Goal: Information Seeking & Learning: Learn about a topic

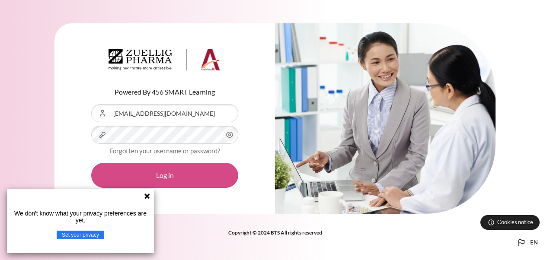
click at [179, 181] on button "Log in" at bounding box center [164, 175] width 147 height 25
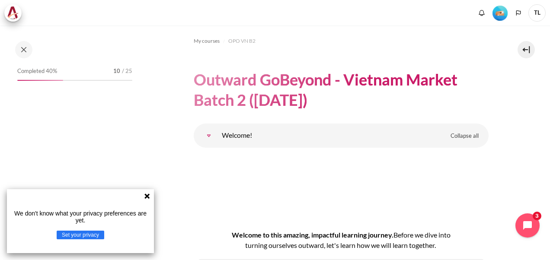
click at [148, 196] on icon at bounding box center [147, 196] width 7 height 7
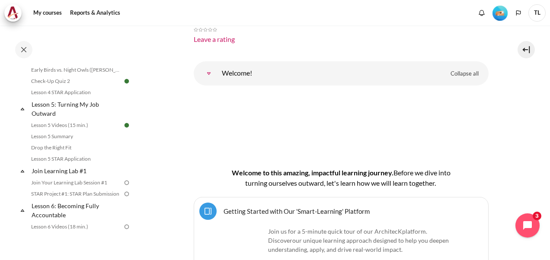
scroll to position [389, 0]
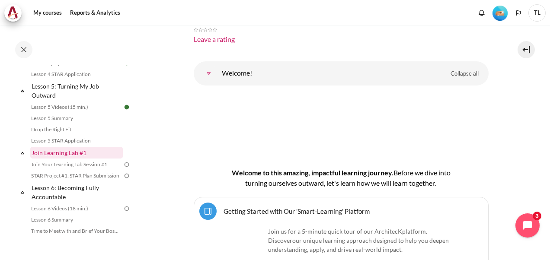
click at [86, 159] on link "Join Learning Lab #1" at bounding box center [76, 153] width 92 height 12
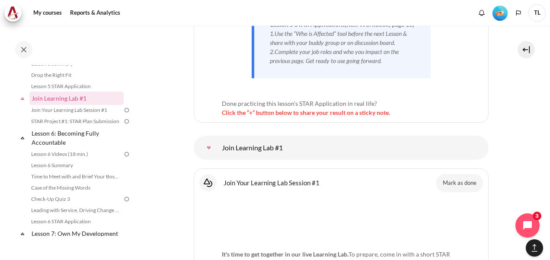
scroll to position [5431, 0]
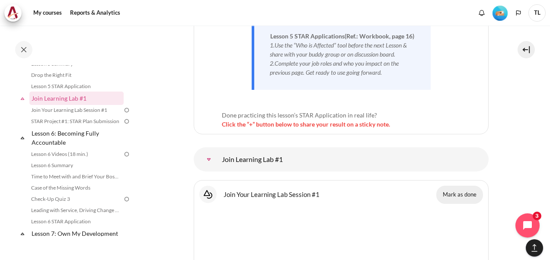
click at [446, 186] on button "Mark as done" at bounding box center [459, 195] width 47 height 18
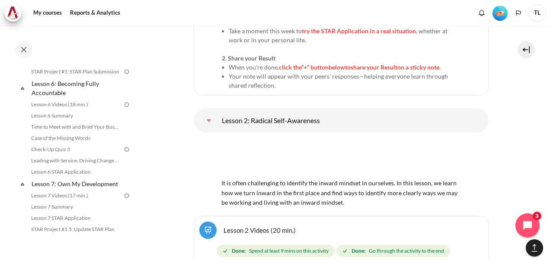
scroll to position [450, 0]
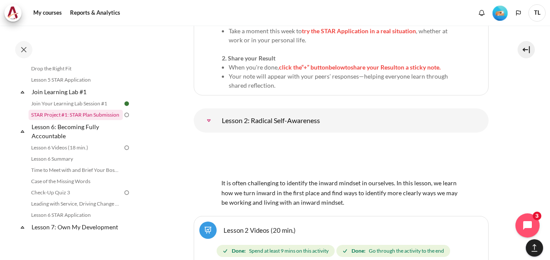
click at [97, 120] on link "STAR Project #1: STAR Plan Submission" at bounding box center [76, 115] width 94 height 10
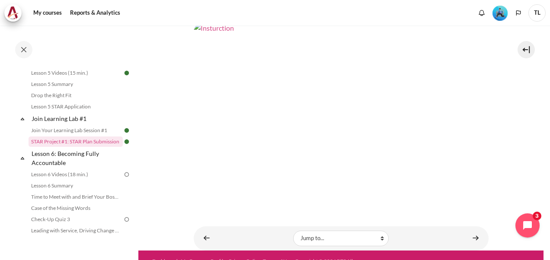
scroll to position [341, 0]
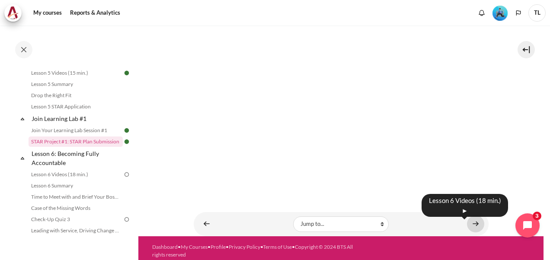
click at [472, 220] on link "Content" at bounding box center [475, 224] width 17 height 17
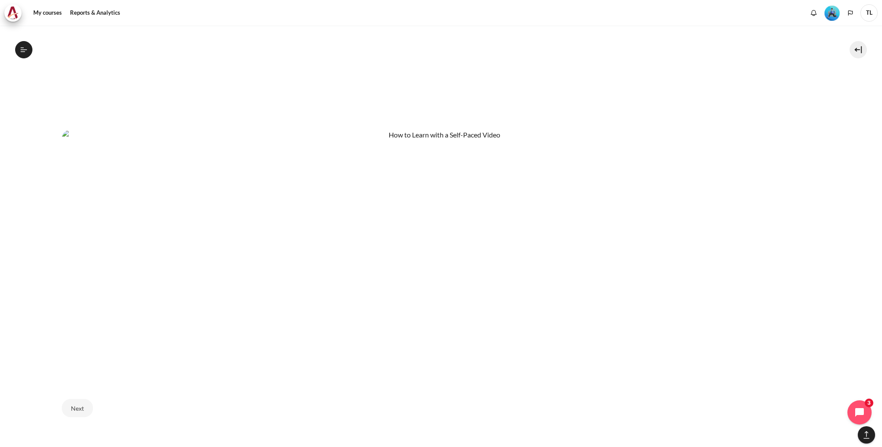
scroll to position [580, 0]
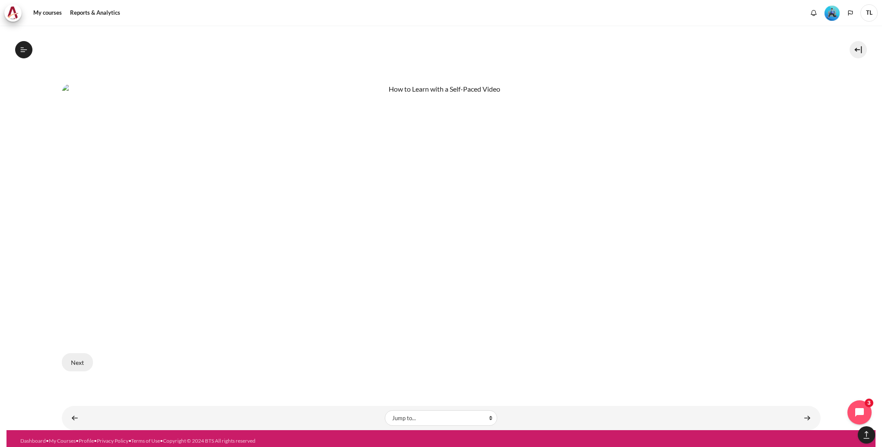
click at [82, 260] on button "Next" at bounding box center [77, 362] width 31 height 18
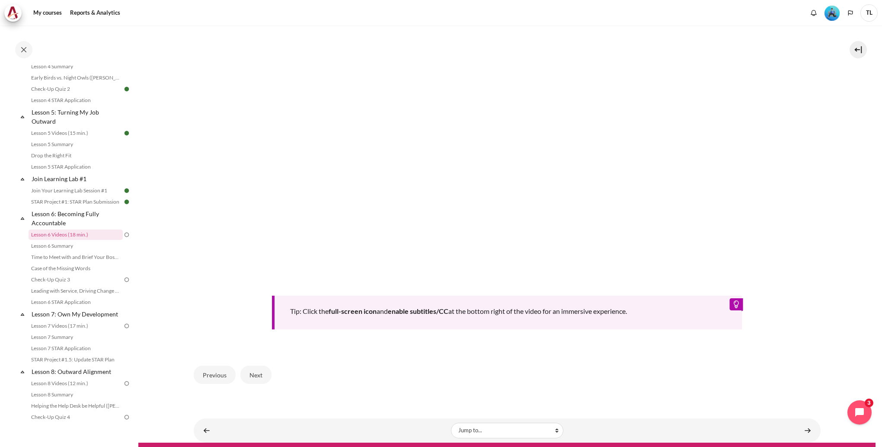
scroll to position [327, 0]
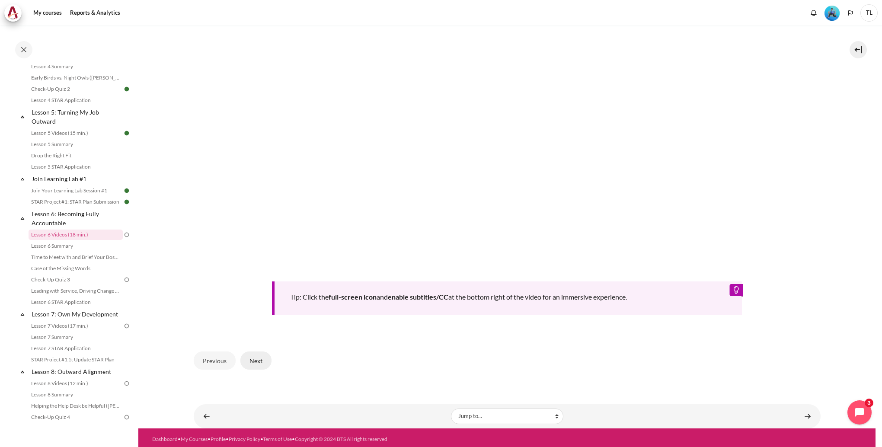
drag, startPoint x: 256, startPoint y: 360, endPoint x: 263, endPoint y: 362, distance: 6.8
click at [256, 360] on button "Next" at bounding box center [255, 360] width 31 height 18
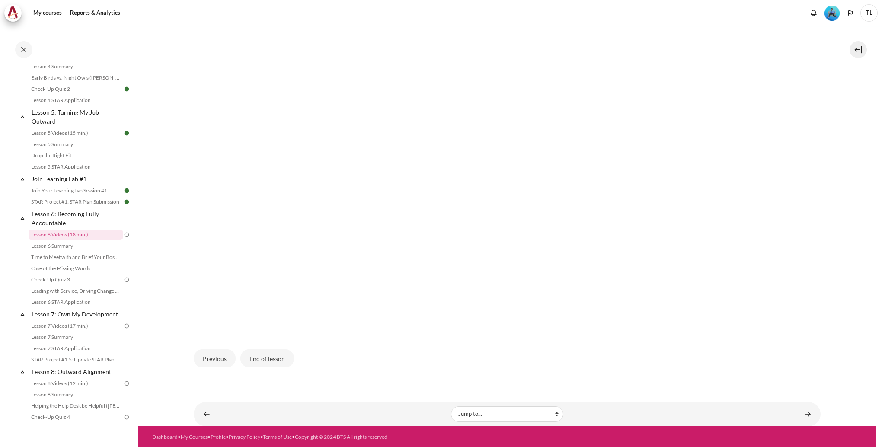
scroll to position [199, 0]
click at [280, 354] on button "End of lesson" at bounding box center [267, 358] width 54 height 18
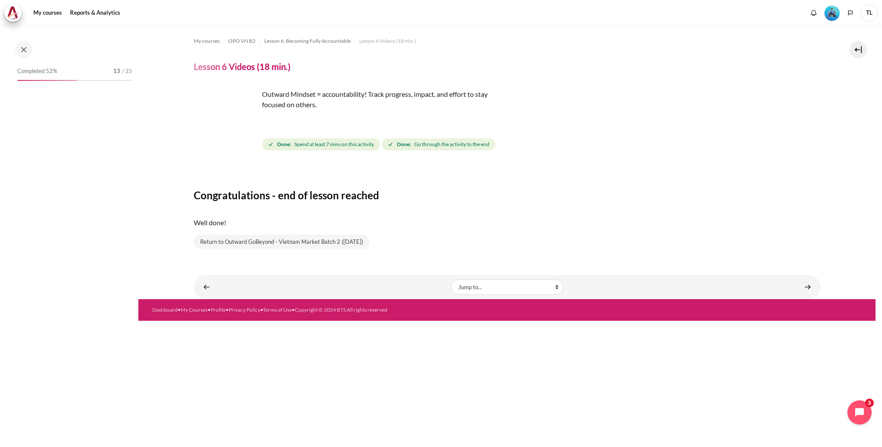
scroll to position [363, 0]
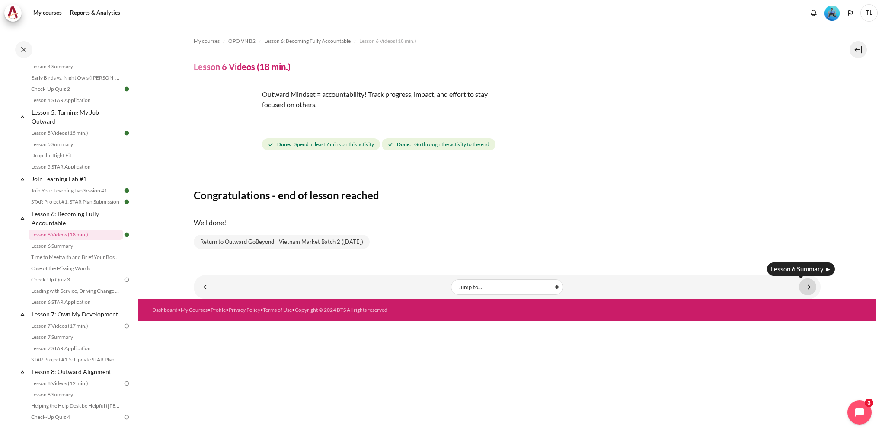
click at [809, 286] on link "Content" at bounding box center [807, 286] width 17 height 17
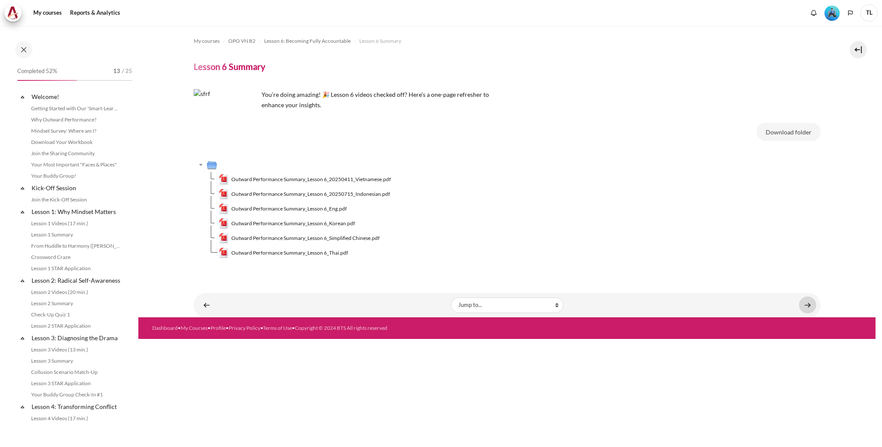
scroll to position [375, 0]
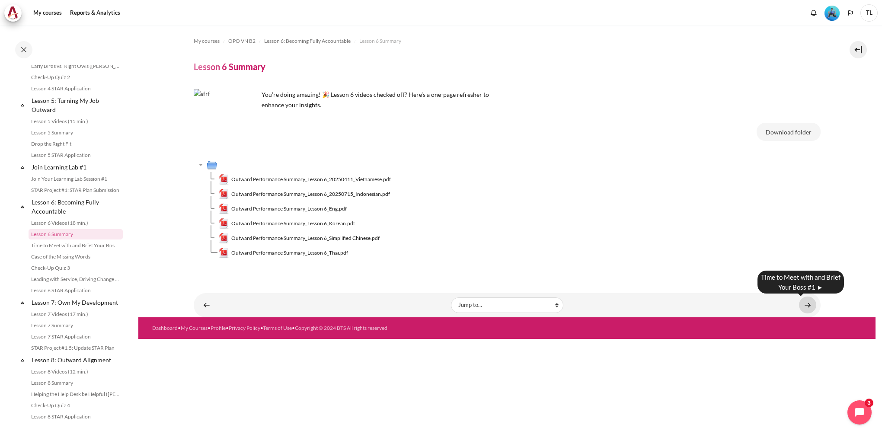
click at [809, 307] on link "Content" at bounding box center [807, 305] width 17 height 17
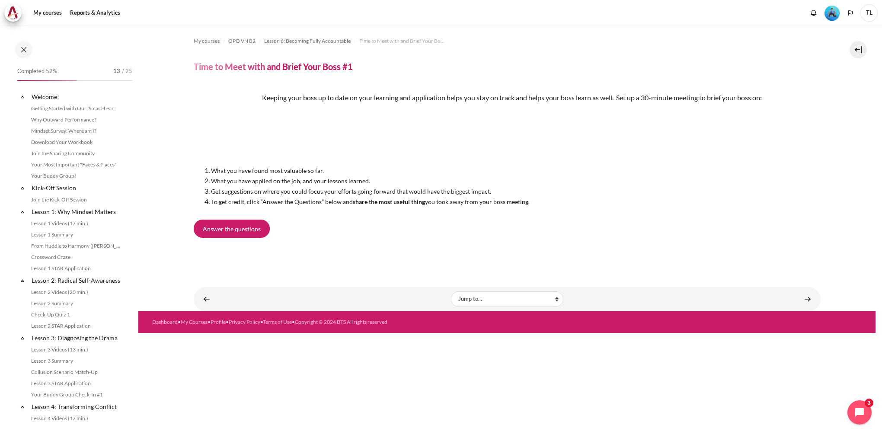
scroll to position [386, 0]
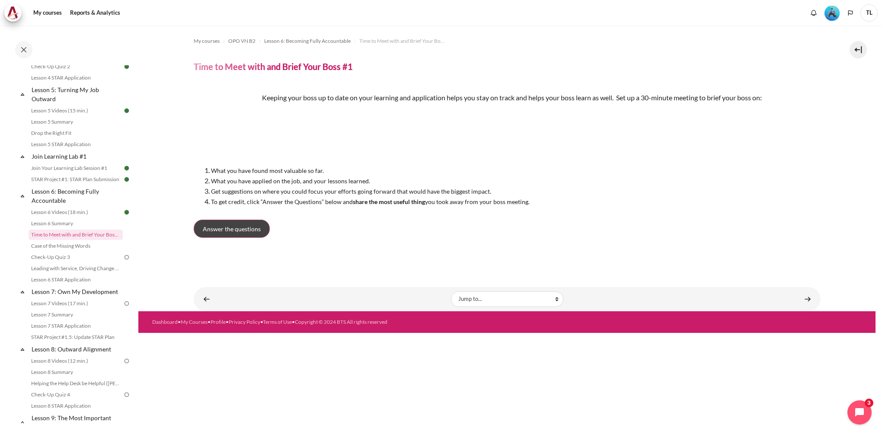
click at [260, 232] on link "Answer the questions" at bounding box center [232, 229] width 76 height 18
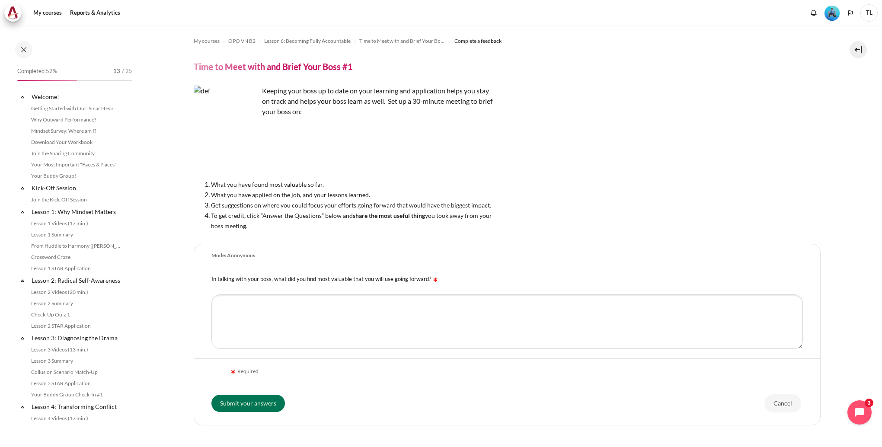
scroll to position [386, 0]
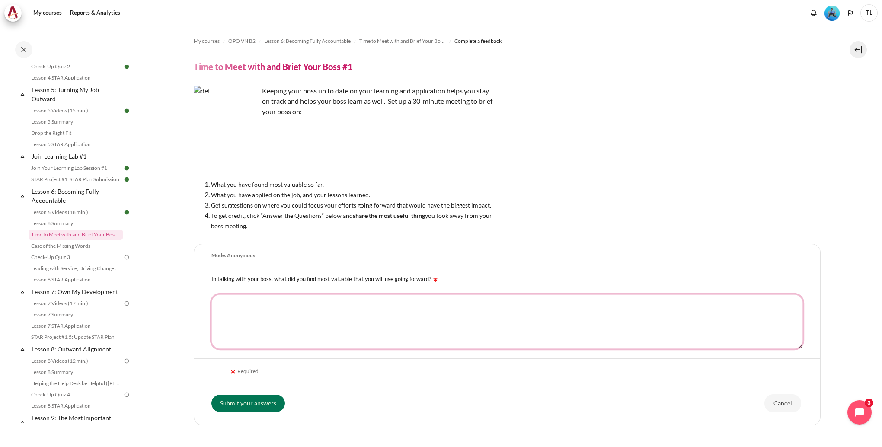
click at [355, 312] on textarea "In talking with your boss, what did you find most valuable that you will use go…" at bounding box center [506, 321] width 591 height 54
click at [473, 305] on textarea "It help me open my mindset in working collaboration and change my behavior to s…" at bounding box center [506, 321] width 591 height 54
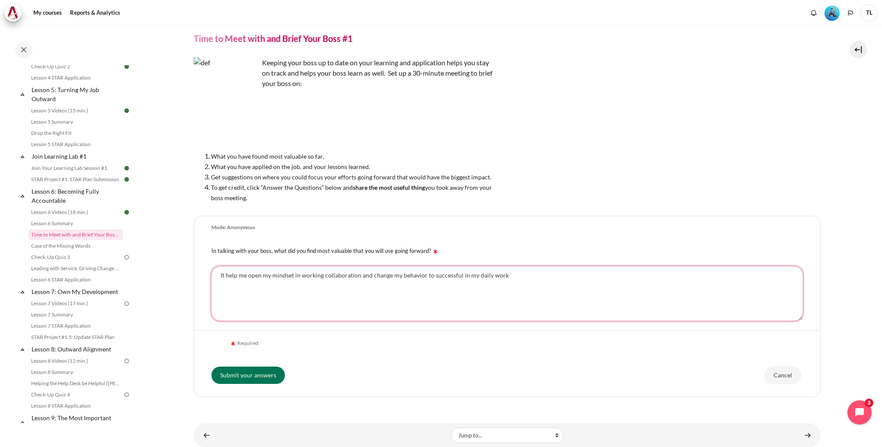
scroll to position [50, 0]
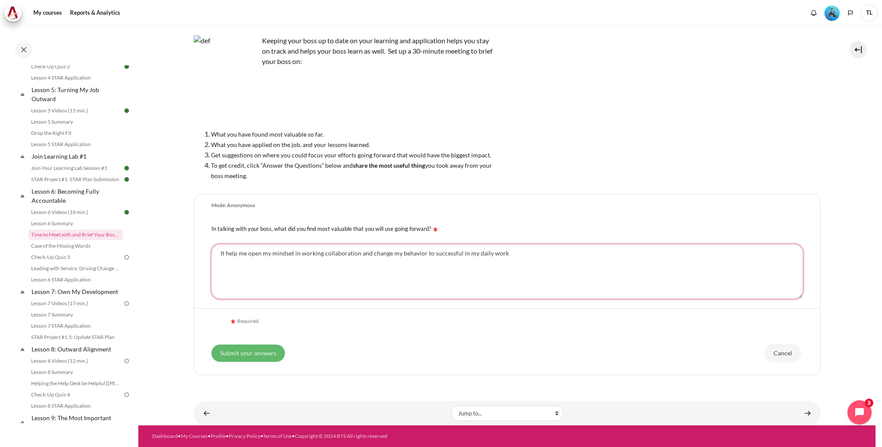
type textarea "It help me open my mindset in working collaboration and change my behavior to s…"
click at [274, 352] on input "Submit your answers" at bounding box center [247, 352] width 73 height 17
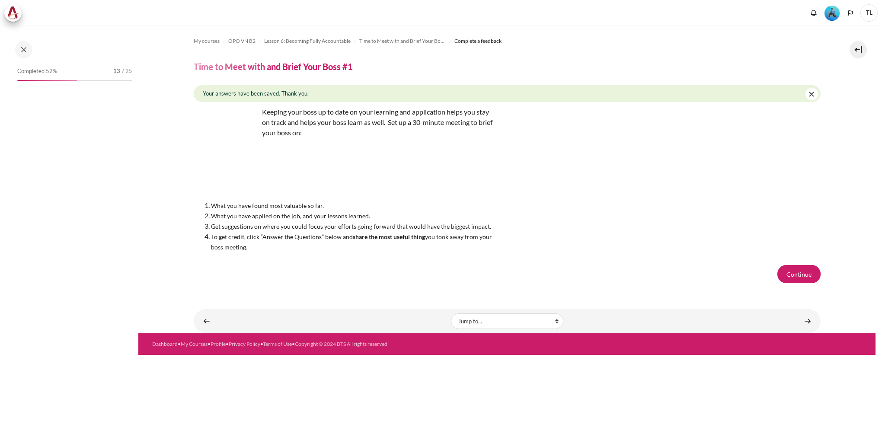
scroll to position [386, 0]
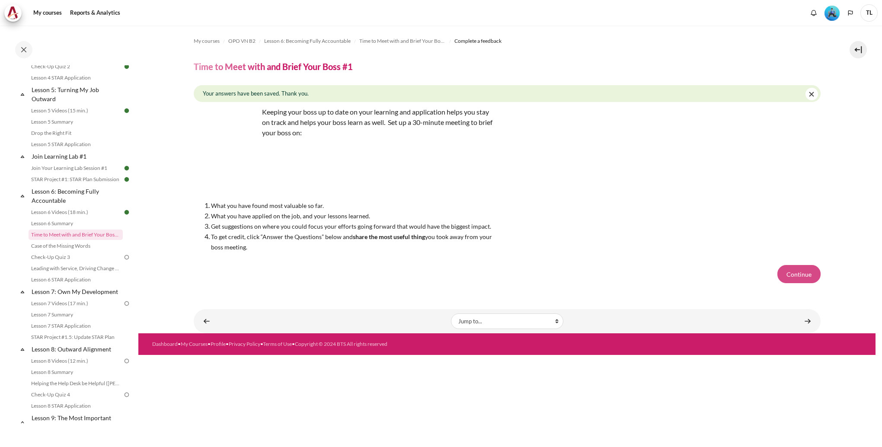
click at [808, 277] on button "Continue" at bounding box center [798, 274] width 43 height 18
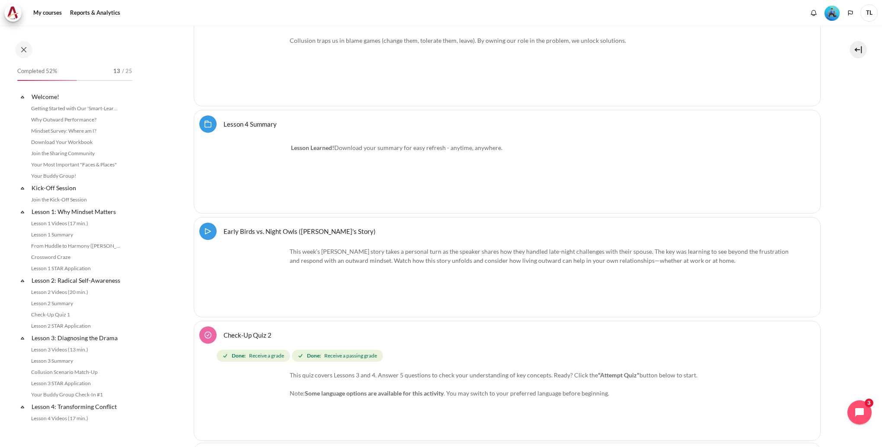
scroll to position [4130, 0]
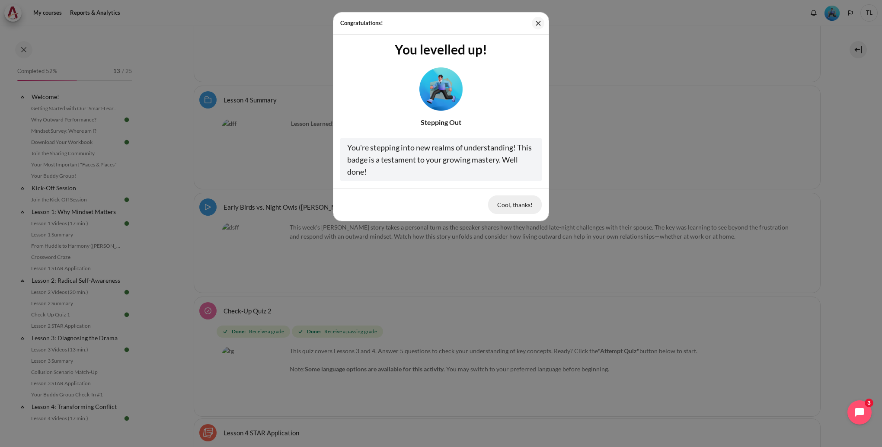
click at [505, 208] on button "Cool, thanks!" at bounding box center [515, 204] width 54 height 18
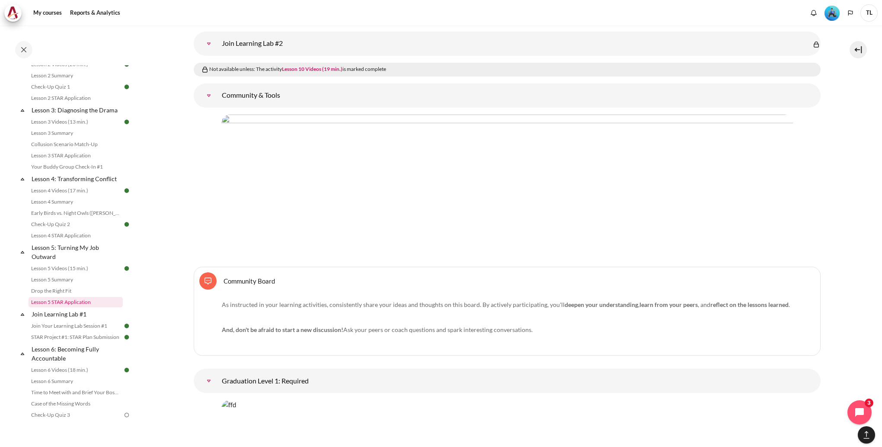
scroll to position [271, 0]
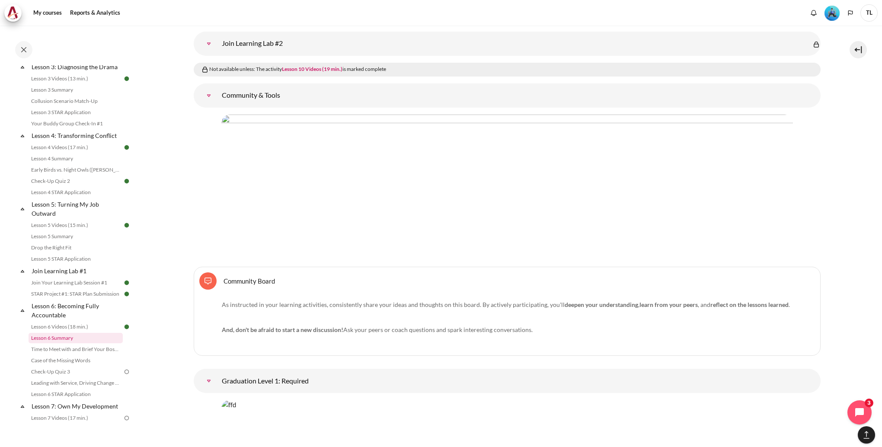
click at [84, 343] on link "Lesson 6 Summary" at bounding box center [76, 338] width 94 height 10
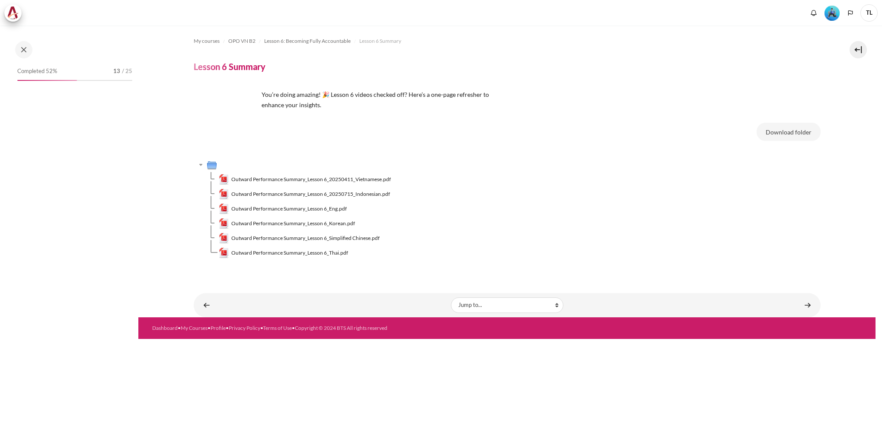
scroll to position [375, 0]
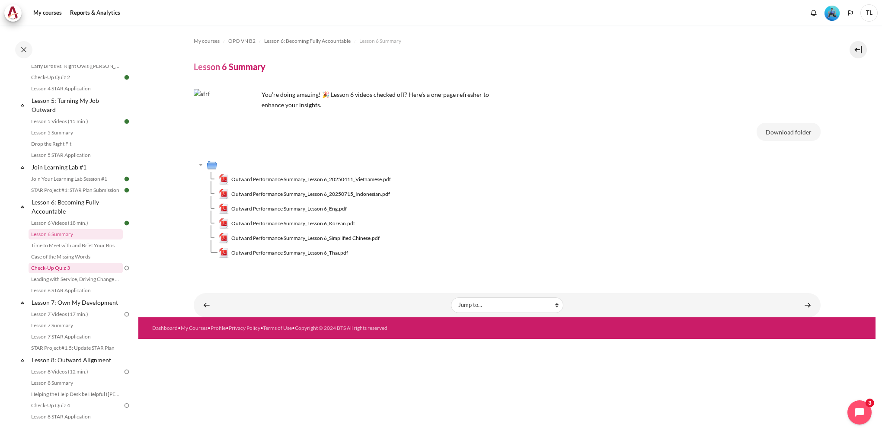
click at [92, 273] on link "Check-Up Quiz 3" at bounding box center [76, 268] width 94 height 10
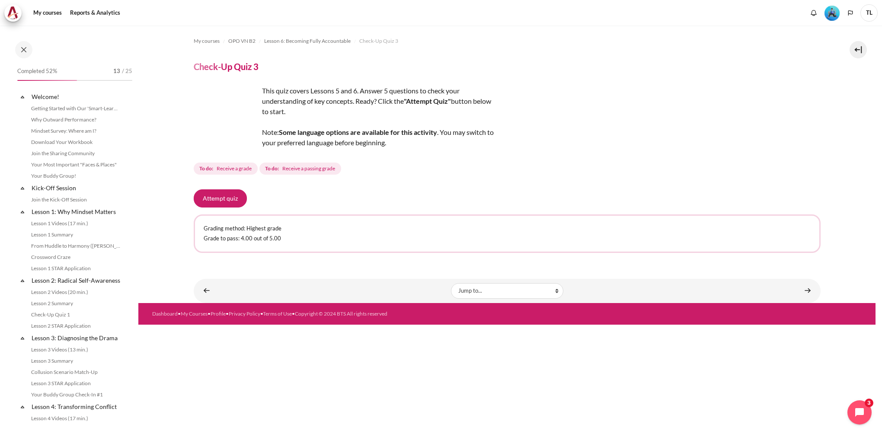
scroll to position [408, 0]
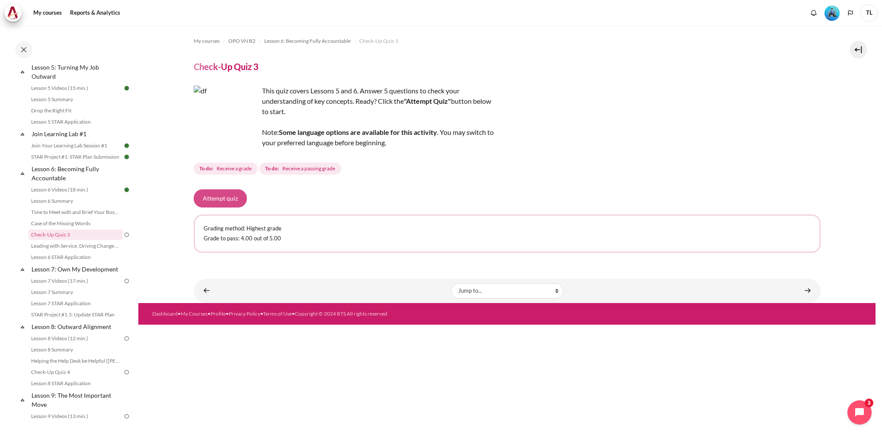
click at [230, 203] on button "Attempt quiz" at bounding box center [220, 198] width 53 height 18
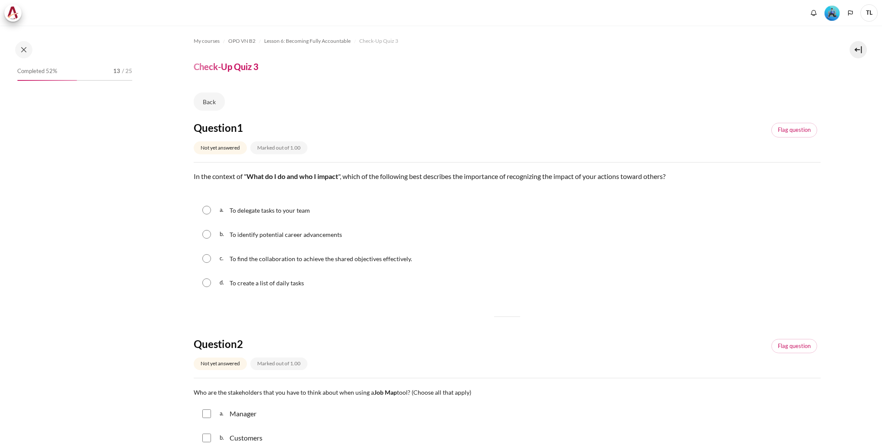
scroll to position [408, 0]
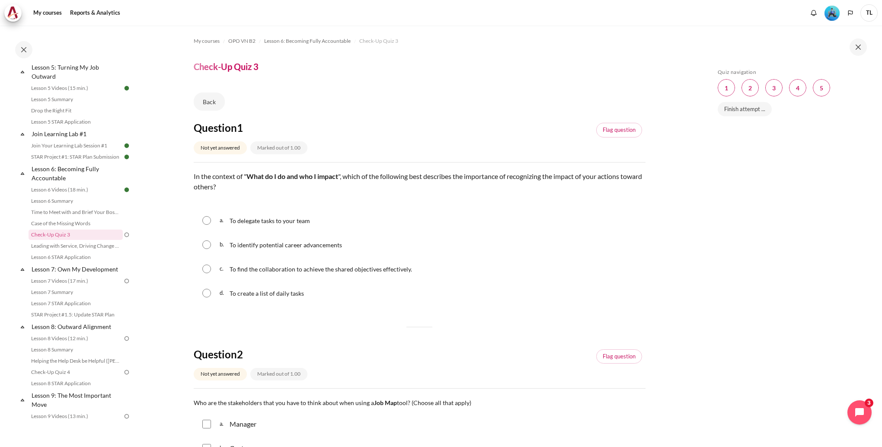
click at [313, 249] on p "To identify potential career advancements" at bounding box center [286, 244] width 112 height 10
radio input "true"
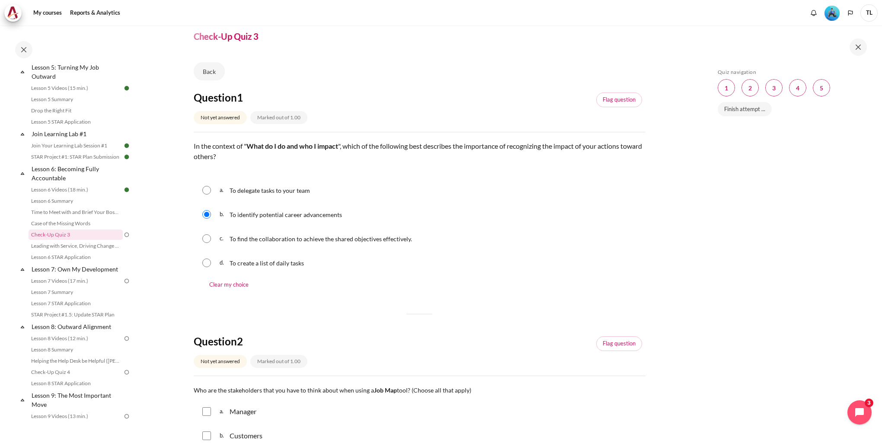
scroll to position [43, 0]
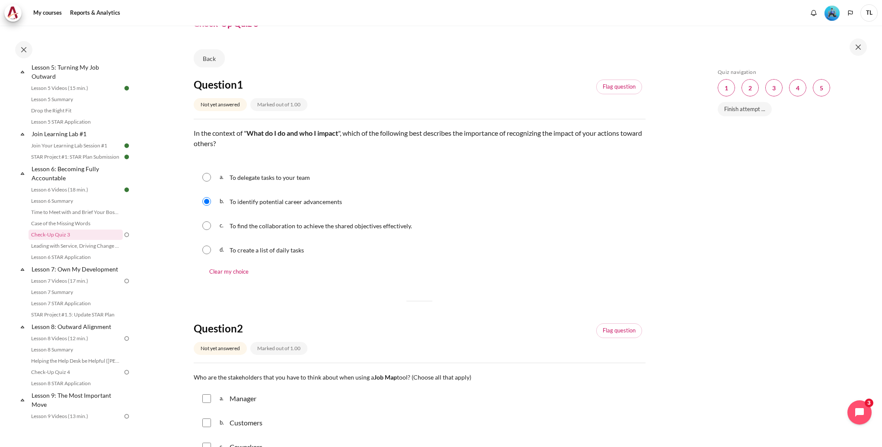
click at [207, 228] on input "Content" at bounding box center [206, 225] width 9 height 9
radio input "true"
click at [205, 202] on input "Content" at bounding box center [206, 201] width 9 height 9
radio input "true"
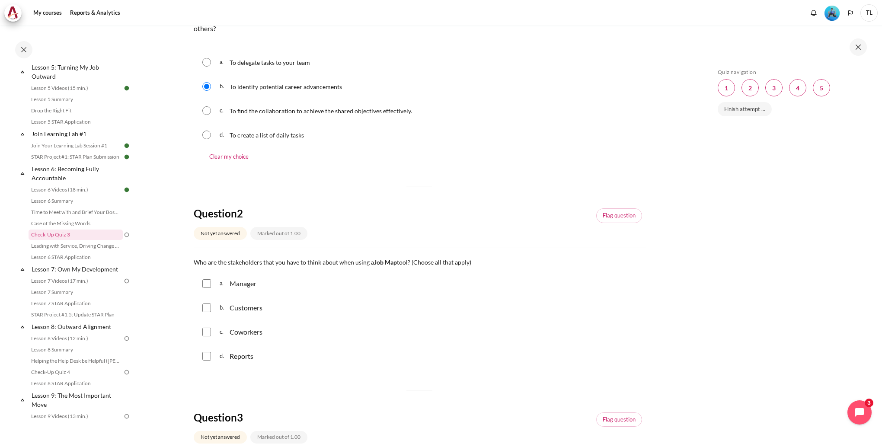
scroll to position [173, 0]
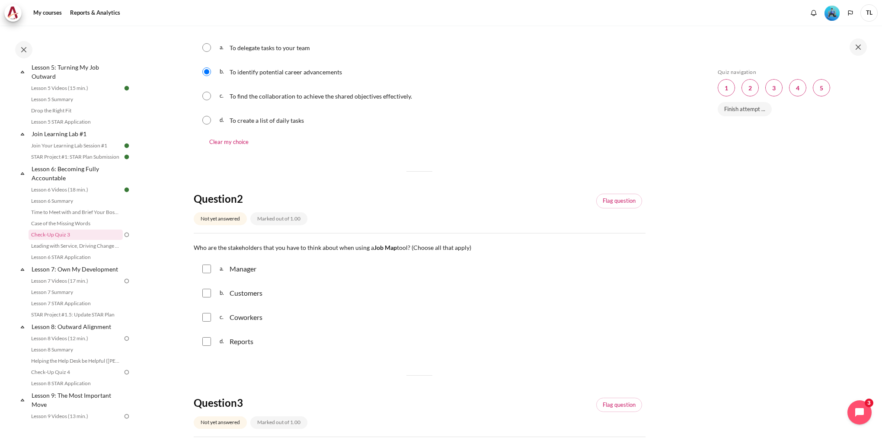
click at [208, 274] on div "a. Manager" at bounding box center [420, 269] width 452 height 22
click at [209, 318] on input "Content" at bounding box center [206, 317] width 9 height 9
checkbox input "true"
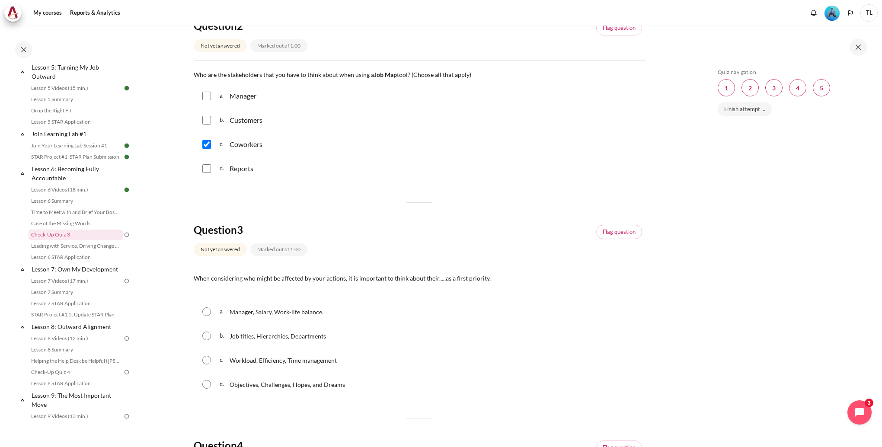
scroll to position [389, 0]
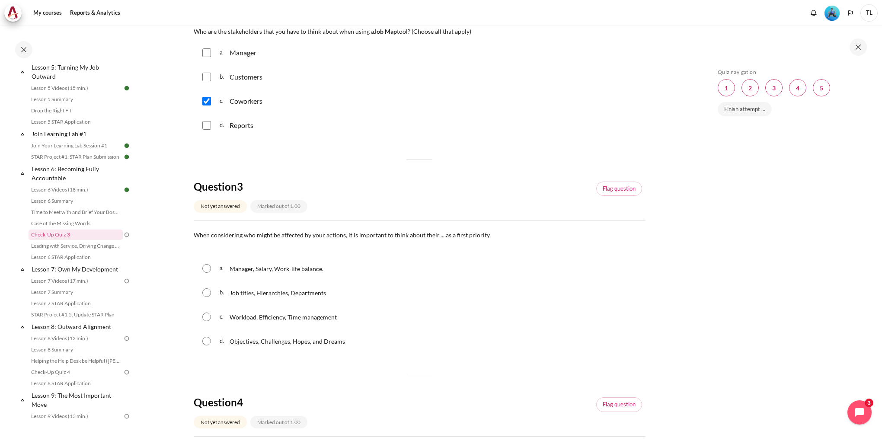
click at [210, 316] on input "Content" at bounding box center [206, 317] width 9 height 9
radio input "true"
click at [207, 344] on input "Content" at bounding box center [206, 341] width 9 height 9
radio input "true"
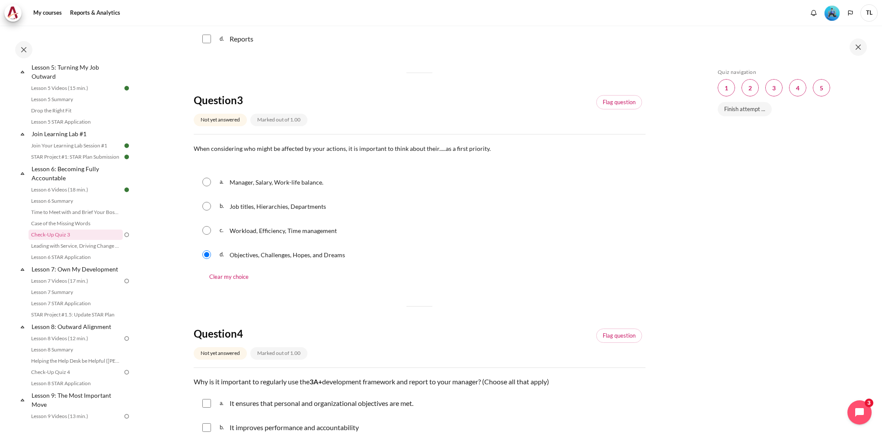
scroll to position [605, 0]
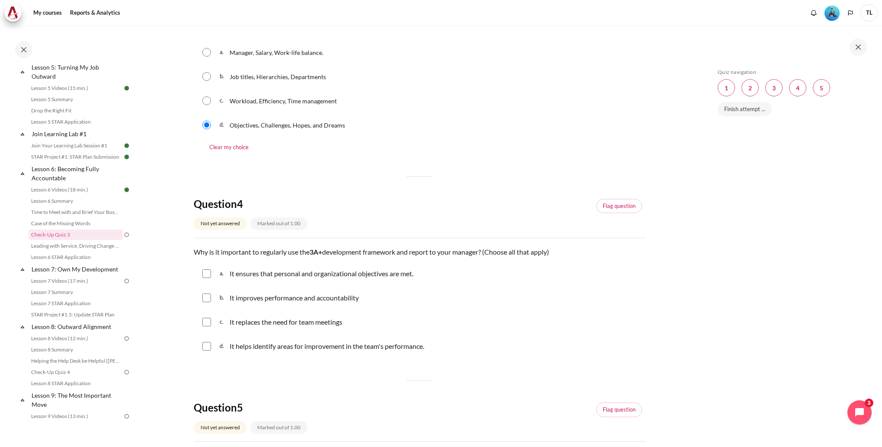
click at [203, 306] on div "b. It improves performance and accountability" at bounding box center [420, 298] width 452 height 22
click at [207, 271] on input "Content" at bounding box center [206, 273] width 9 height 9
checkbox input "true"
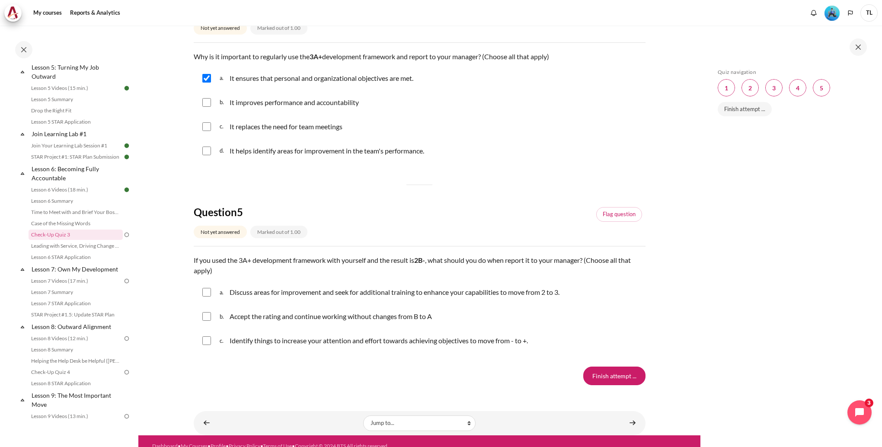
scroll to position [810, 0]
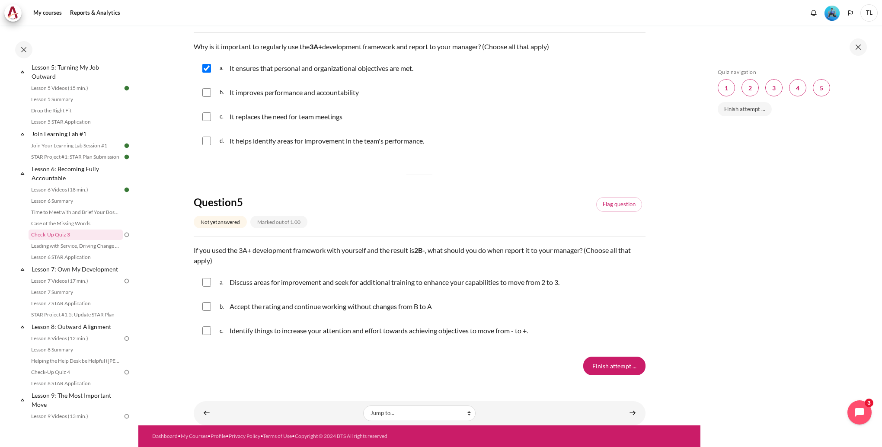
click at [206, 333] on input "Content" at bounding box center [206, 330] width 9 height 9
checkbox input "true"
click at [207, 285] on input "Content" at bounding box center [206, 282] width 9 height 9
checkbox input "true"
click at [604, 367] on input "Finish attempt ..." at bounding box center [614, 366] width 62 height 18
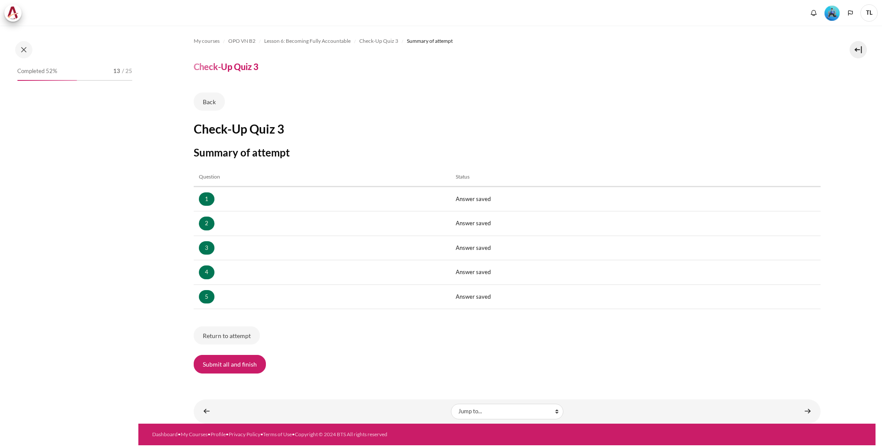
scroll to position [408, 0]
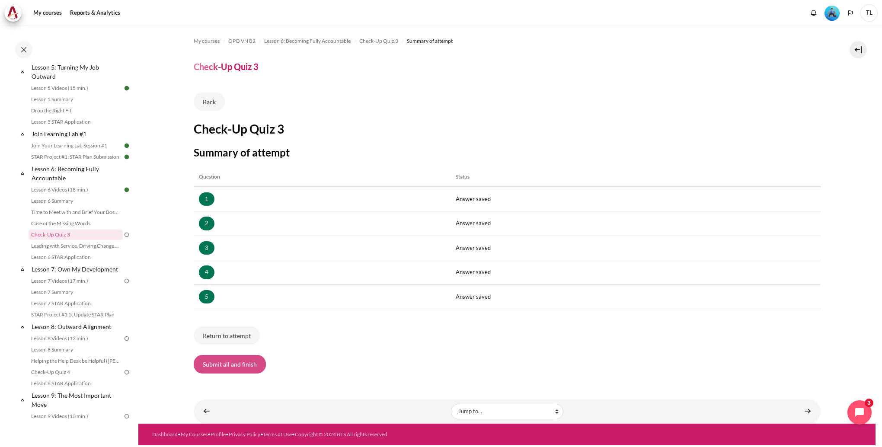
click at [239, 364] on button "Submit all and finish" at bounding box center [230, 364] width 72 height 18
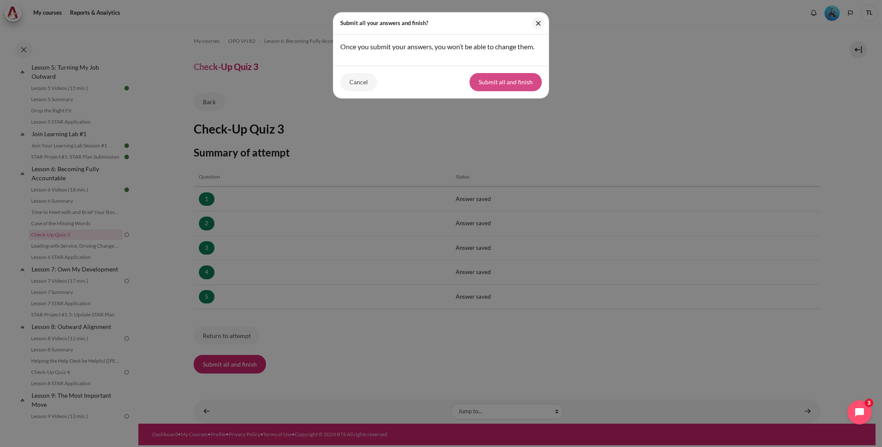
click at [505, 84] on button "Submit all and finish" at bounding box center [505, 82] width 72 height 18
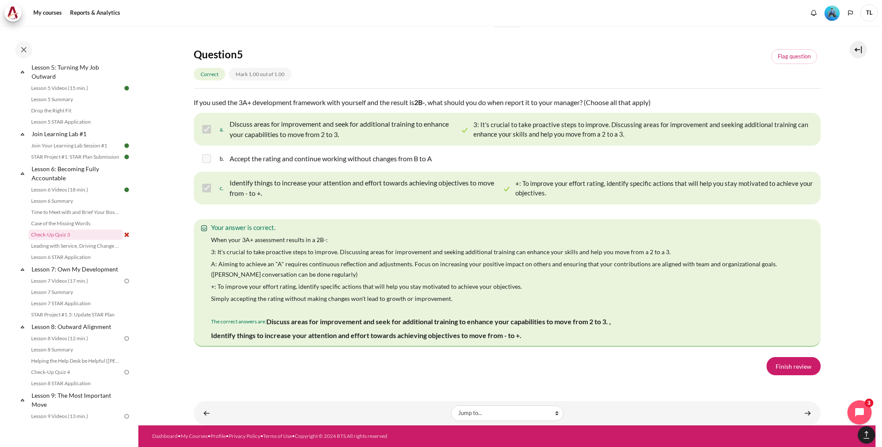
scroll to position [1522, 0]
click at [775, 369] on link "Finish review" at bounding box center [793, 366] width 54 height 18
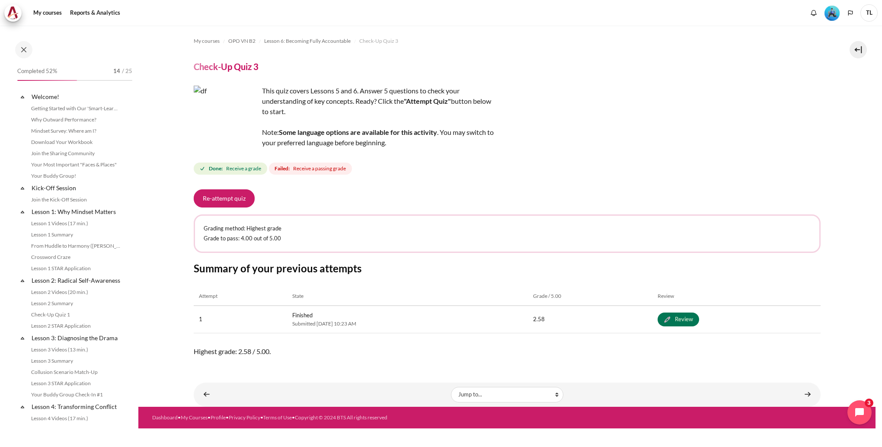
scroll to position [408, 0]
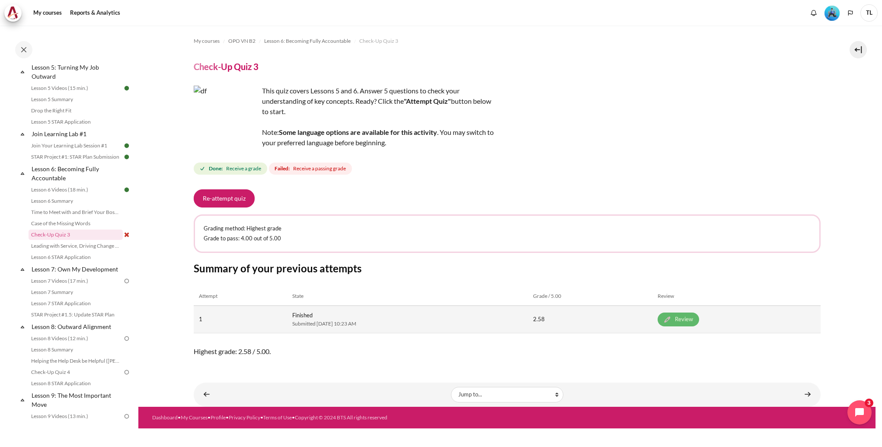
click at [699, 320] on link "Review" at bounding box center [677, 320] width 41 height 14
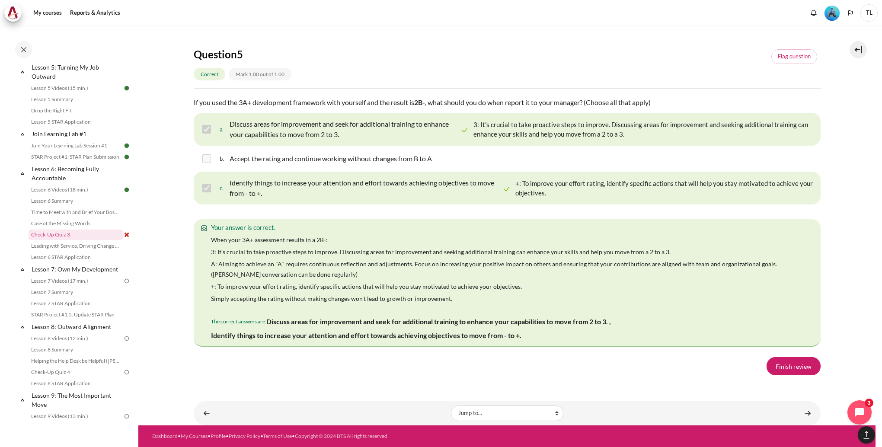
scroll to position [1522, 0]
click at [781, 364] on link "Finish review" at bounding box center [793, 366] width 54 height 18
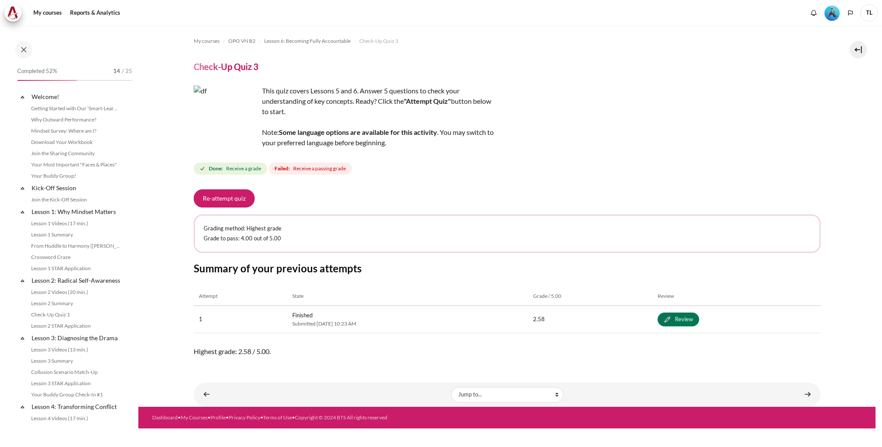
scroll to position [408, 0]
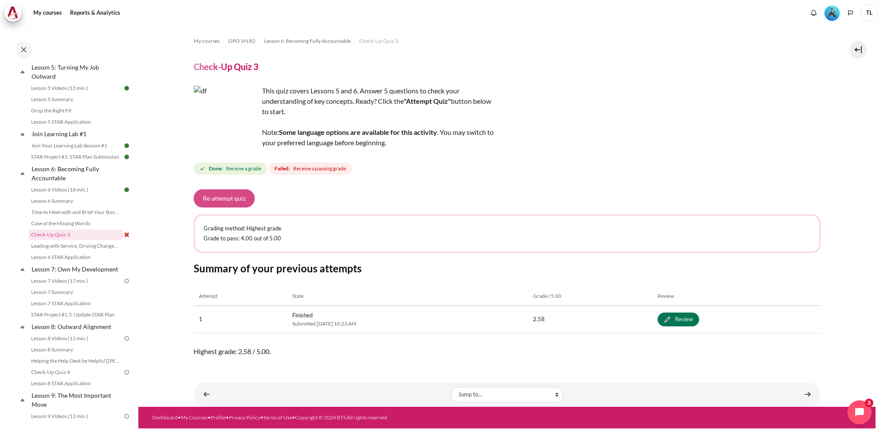
click at [234, 200] on button "Re-attempt quiz" at bounding box center [224, 198] width 61 height 18
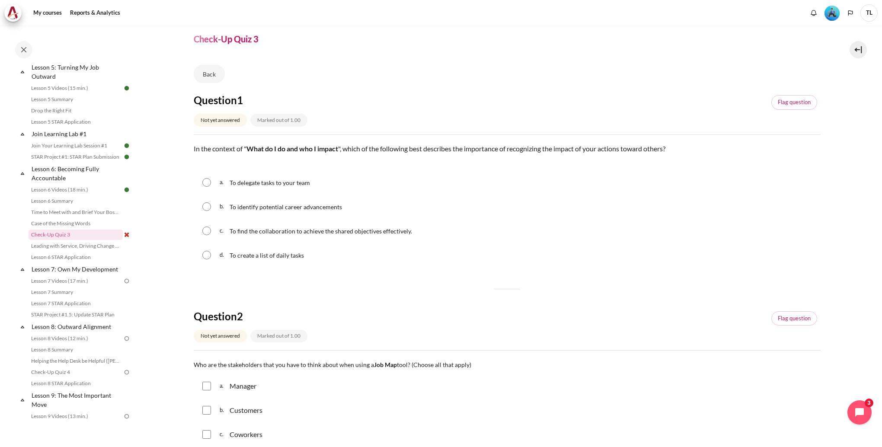
scroll to position [43, 0]
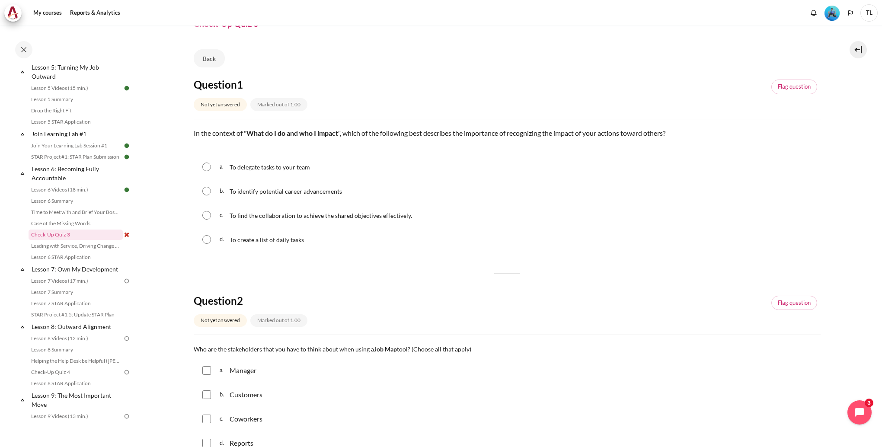
click at [210, 217] on input "Content" at bounding box center [206, 215] width 9 height 9
radio input "true"
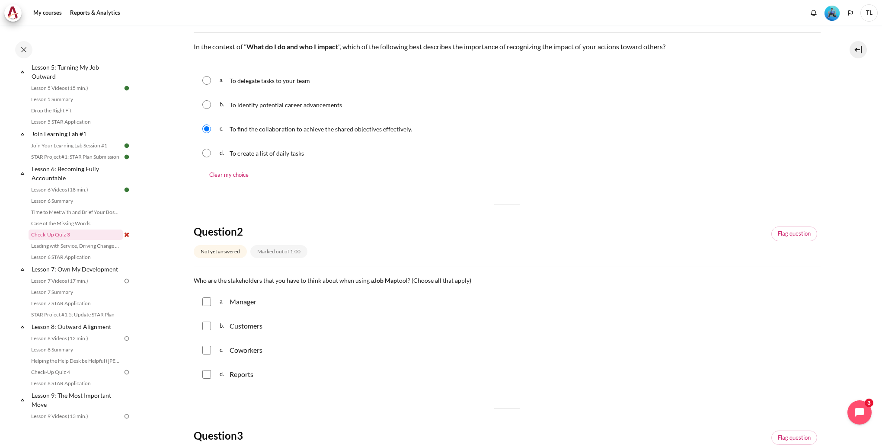
scroll to position [173, 0]
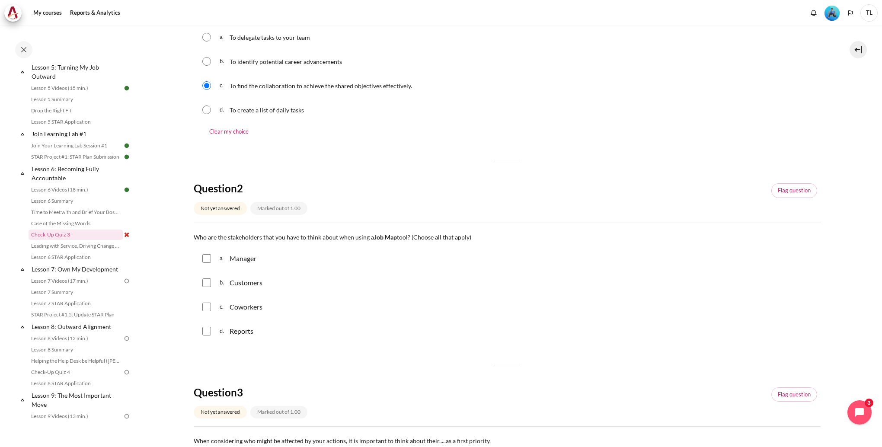
click at [213, 305] on div "c. Coworkers" at bounding box center [507, 307] width 627 height 22
click at [207, 306] on input "Content" at bounding box center [206, 307] width 9 height 9
checkbox input "true"
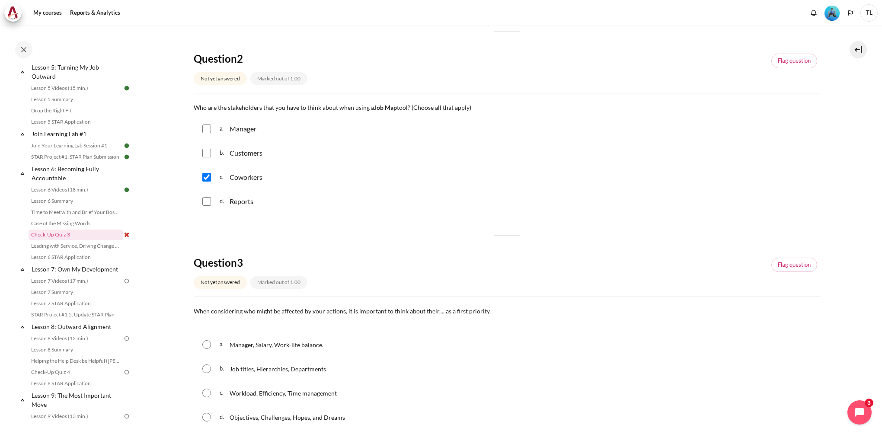
scroll to position [389, 0]
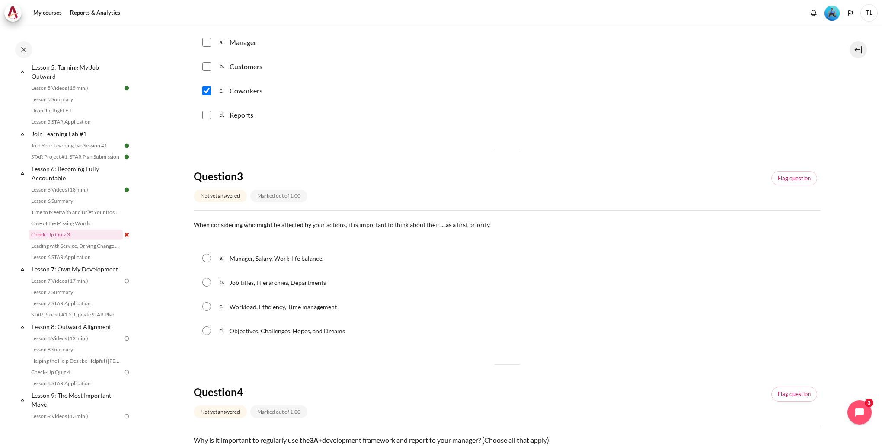
click at [204, 333] on input "Content" at bounding box center [206, 330] width 9 height 9
radio input "true"
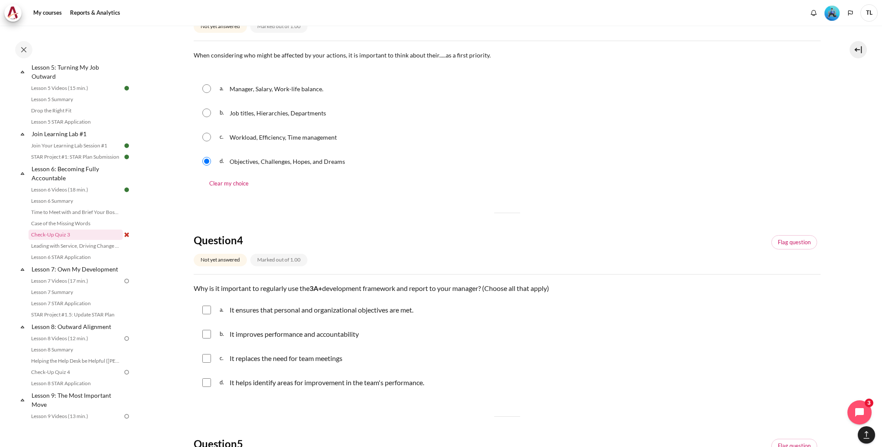
scroll to position [605, 0]
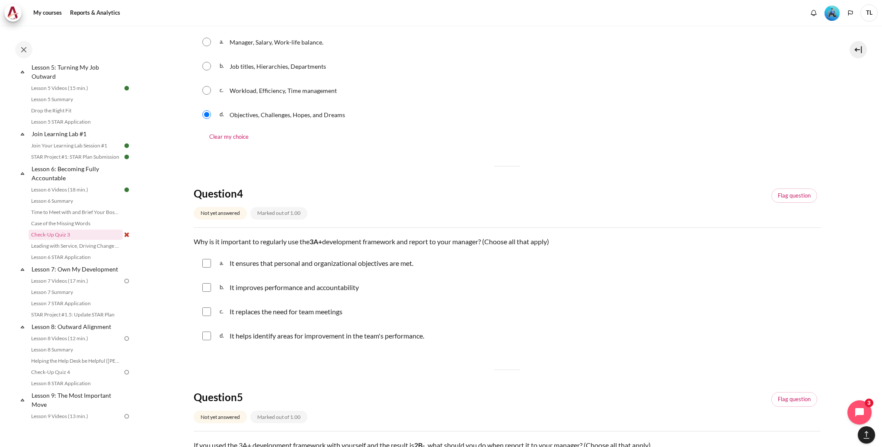
click at [209, 265] on input "Content" at bounding box center [206, 263] width 9 height 9
checkbox input "true"
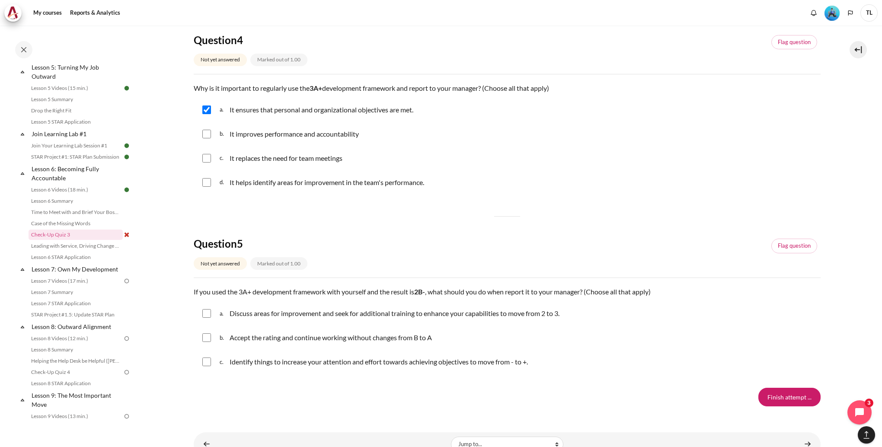
scroll to position [778, 0]
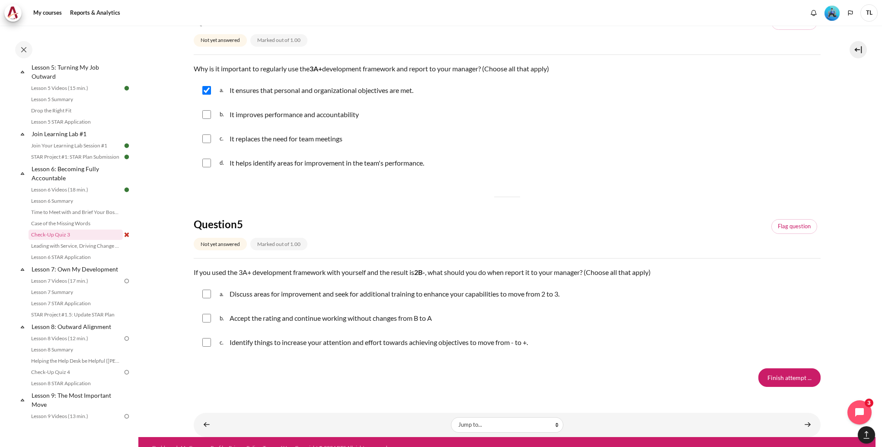
click at [207, 294] on input "Content" at bounding box center [206, 294] width 9 height 9
checkbox input "true"
click at [207, 341] on input "Content" at bounding box center [206, 342] width 9 height 9
checkbox input "true"
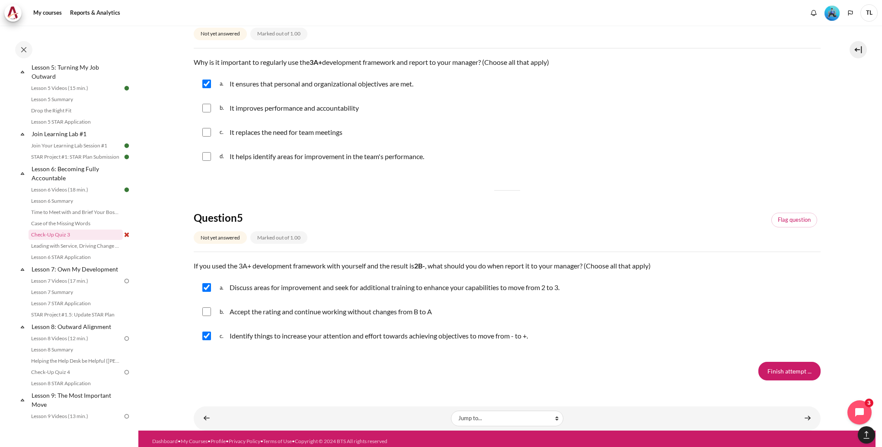
scroll to position [790, 0]
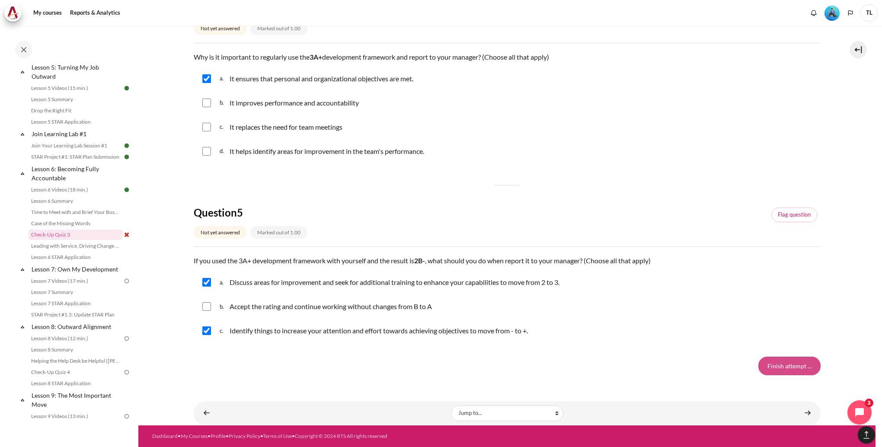
click at [781, 366] on input "Finish attempt ..." at bounding box center [789, 366] width 62 height 18
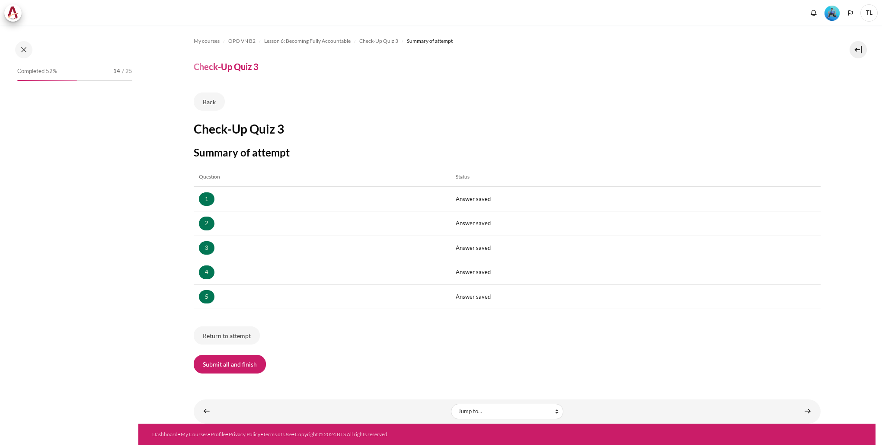
click at [244, 364] on button "Submit all and finish" at bounding box center [230, 364] width 72 height 18
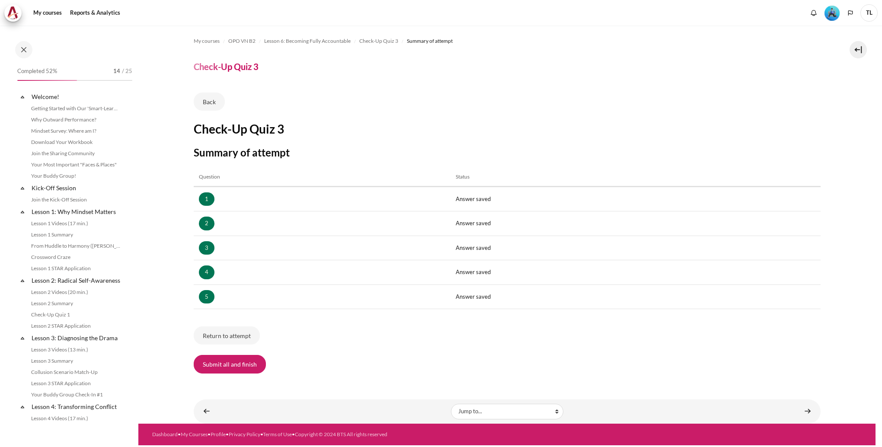
scroll to position [408, 0]
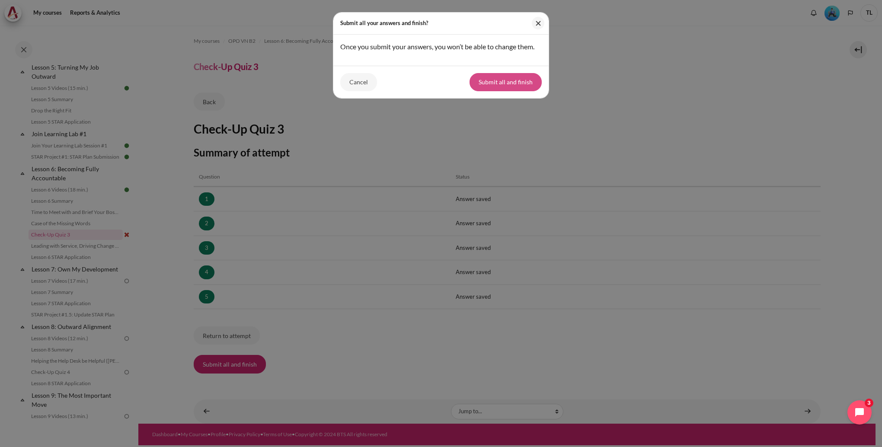
click at [520, 81] on button "Submit all and finish" at bounding box center [505, 82] width 72 height 18
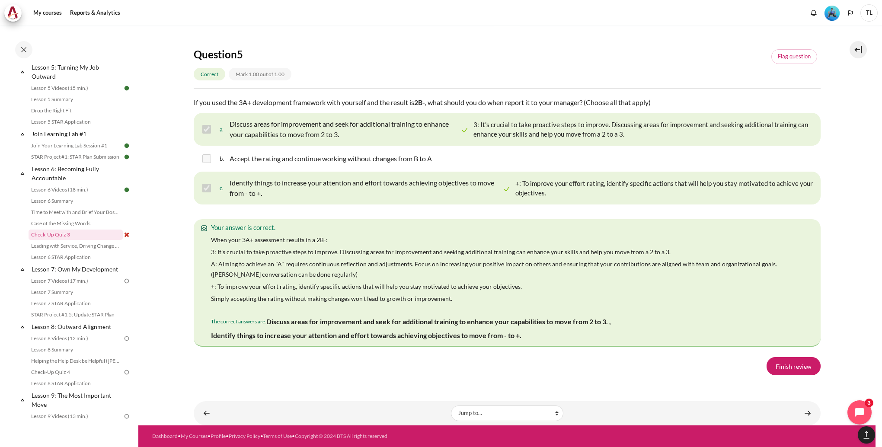
scroll to position [1522, 0]
click at [769, 364] on link "Finish review" at bounding box center [793, 366] width 54 height 18
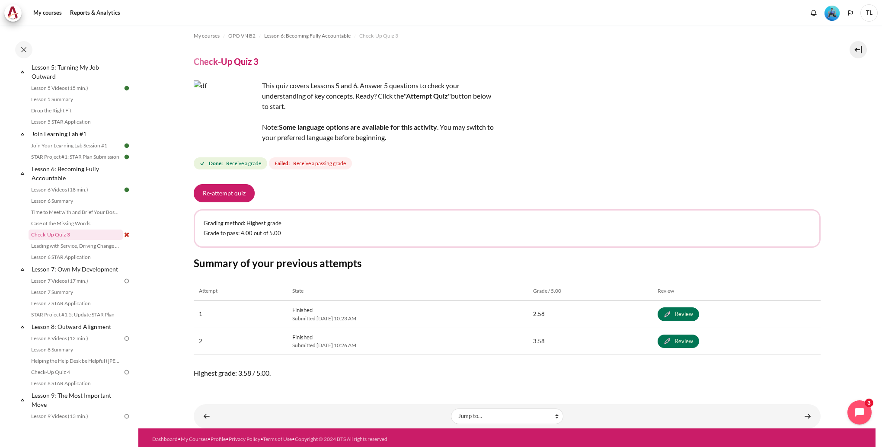
scroll to position [7, 0]
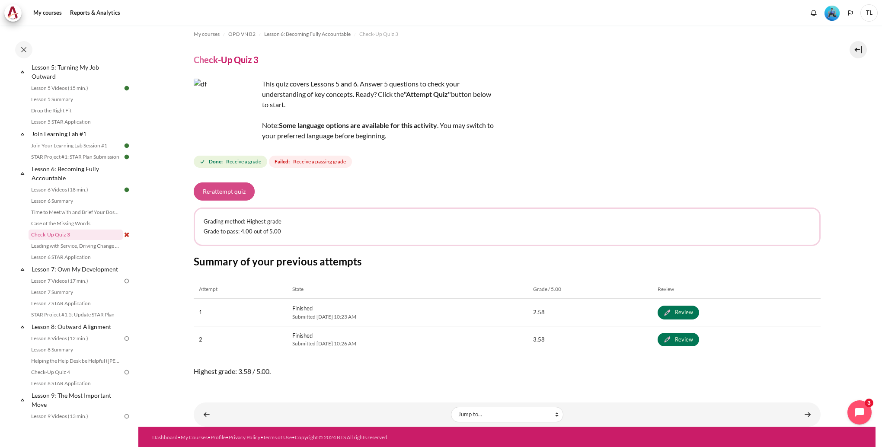
click at [239, 190] on button "Re-attempt quiz" at bounding box center [224, 191] width 61 height 18
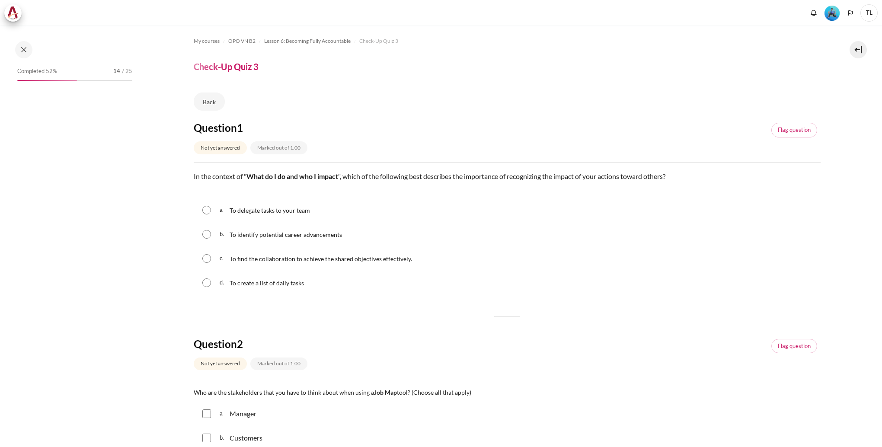
drag, startPoint x: 206, startPoint y: 262, endPoint x: 324, endPoint y: 268, distance: 118.2
click at [206, 262] on input "Content" at bounding box center [206, 258] width 9 height 9
radio input "true"
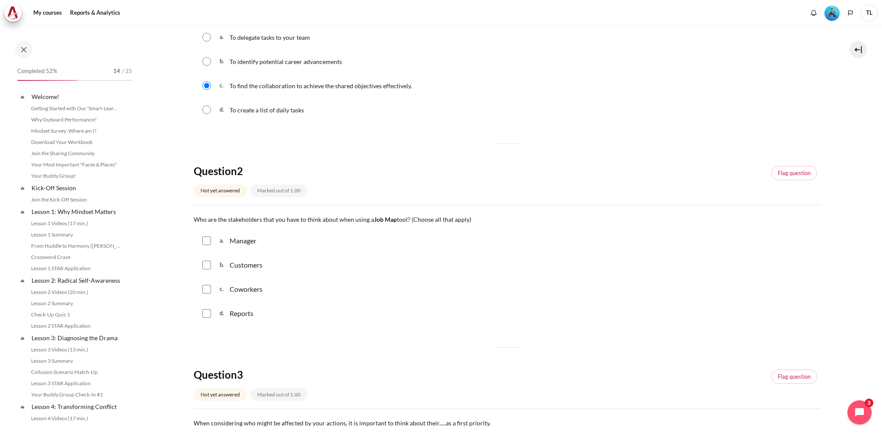
scroll to position [408, 0]
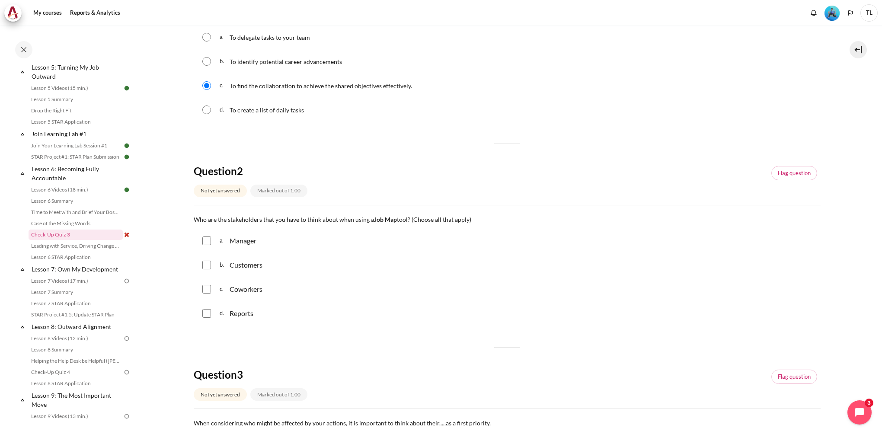
click at [204, 290] on input "Content" at bounding box center [206, 289] width 9 height 9
checkbox input "true"
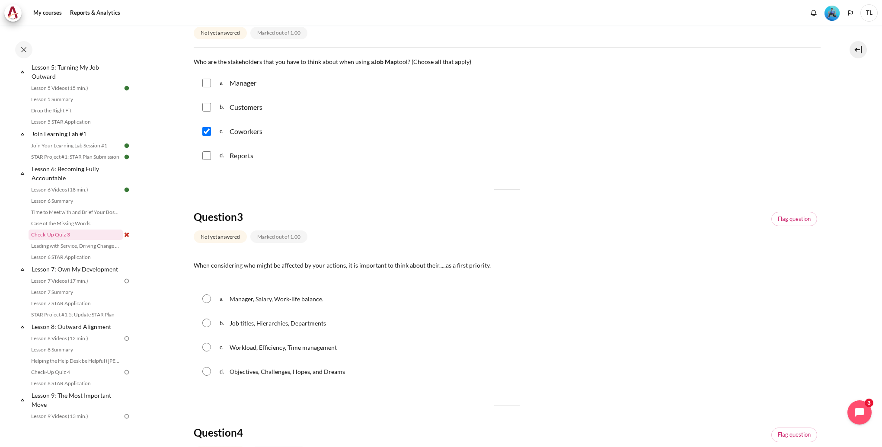
scroll to position [346, 0]
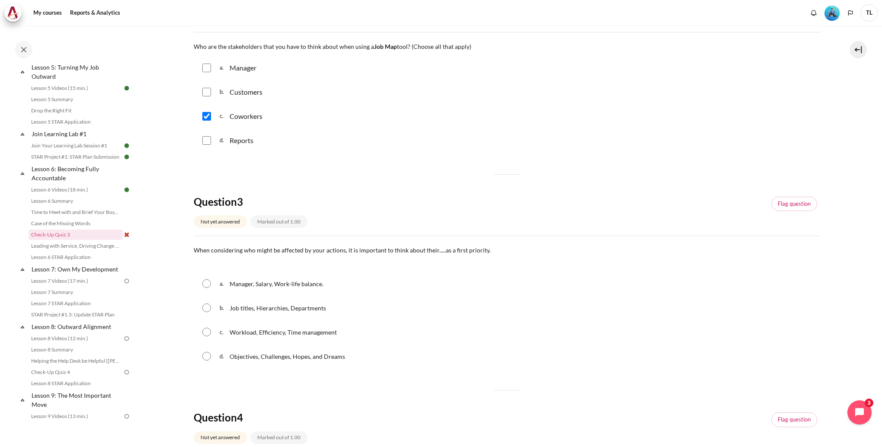
click at [208, 360] on input "Content" at bounding box center [206, 356] width 9 height 9
radio input "true"
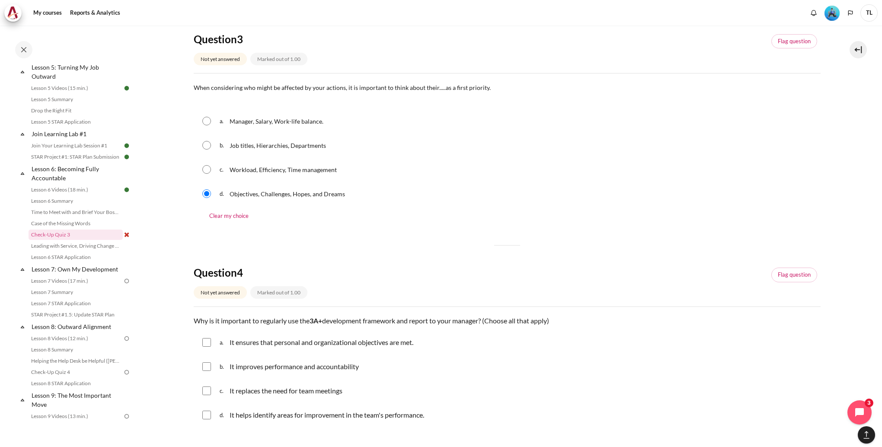
scroll to position [562, 0]
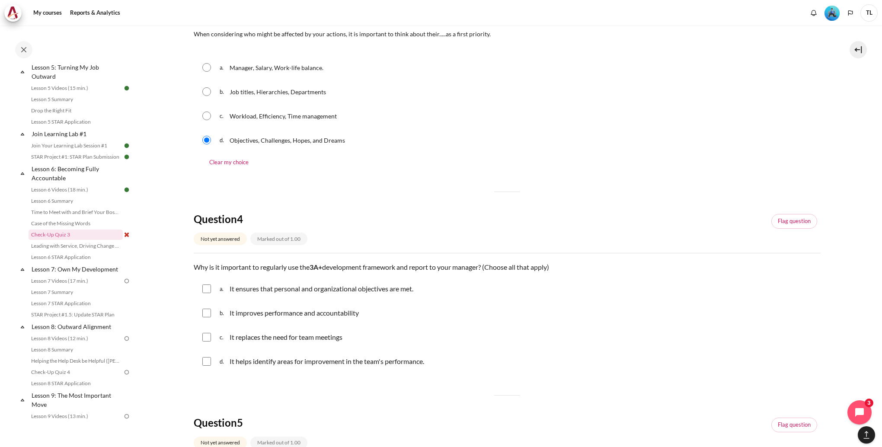
click at [208, 291] on input "Content" at bounding box center [206, 288] width 9 height 9
checkbox input "true"
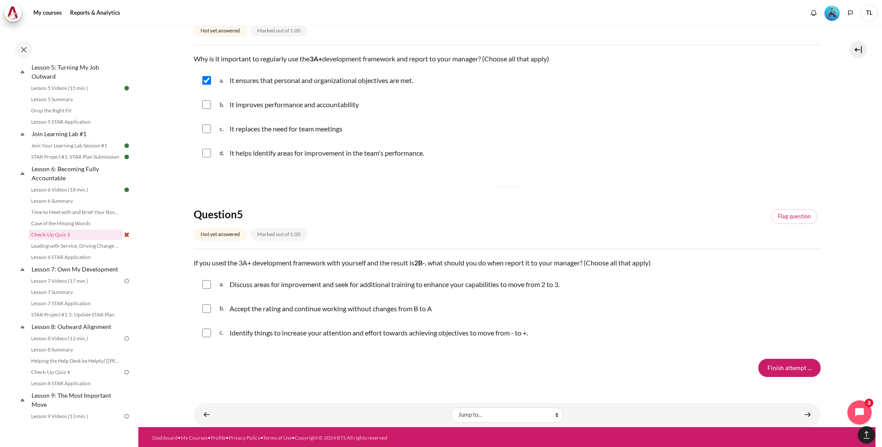
scroll to position [772, 0]
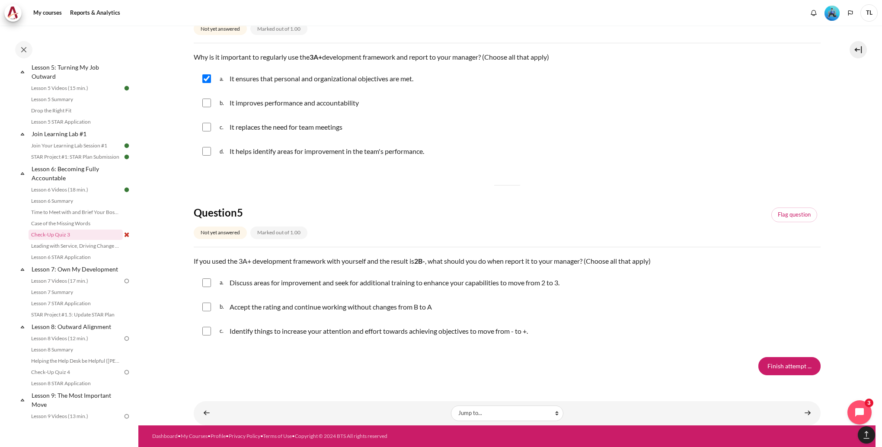
click at [205, 281] on input "Content" at bounding box center [206, 282] width 9 height 9
checkbox input "true"
click at [210, 334] on input "Content" at bounding box center [206, 331] width 9 height 9
checkbox input "true"
click at [790, 368] on input "Finish attempt ..." at bounding box center [789, 366] width 62 height 18
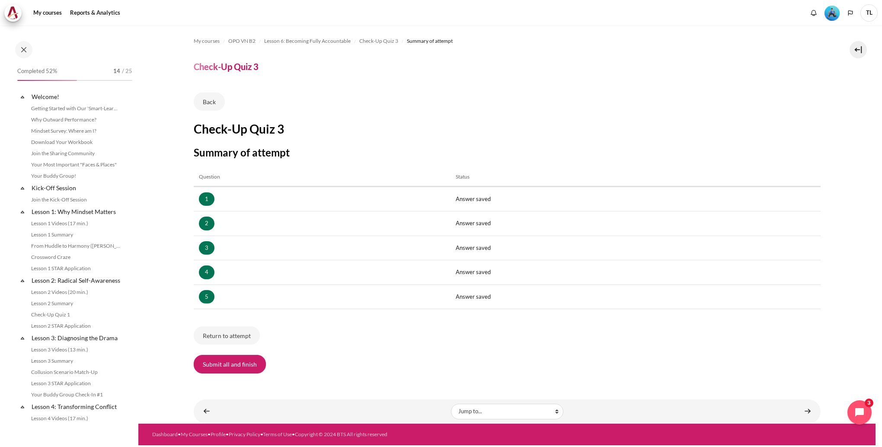
scroll to position [408, 0]
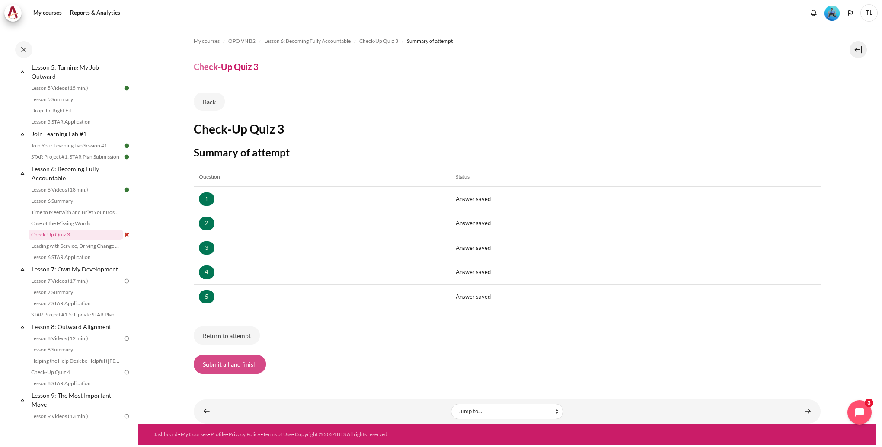
click at [228, 364] on button "Submit all and finish" at bounding box center [230, 364] width 72 height 18
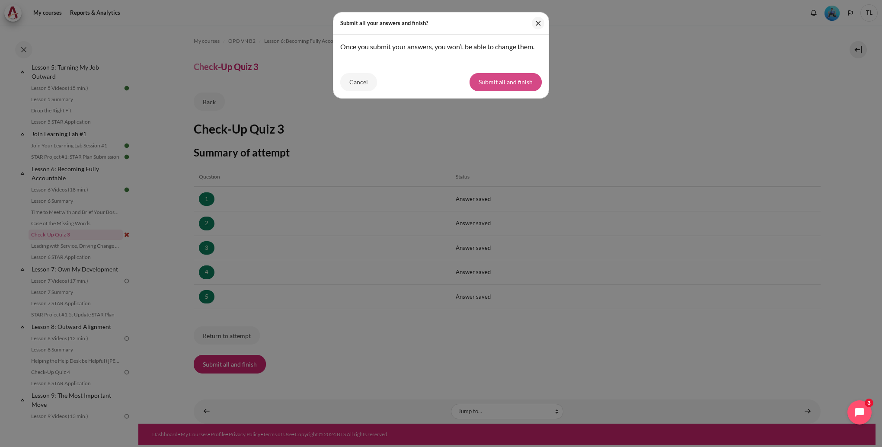
click at [524, 83] on button "Submit all and finish" at bounding box center [505, 82] width 72 height 18
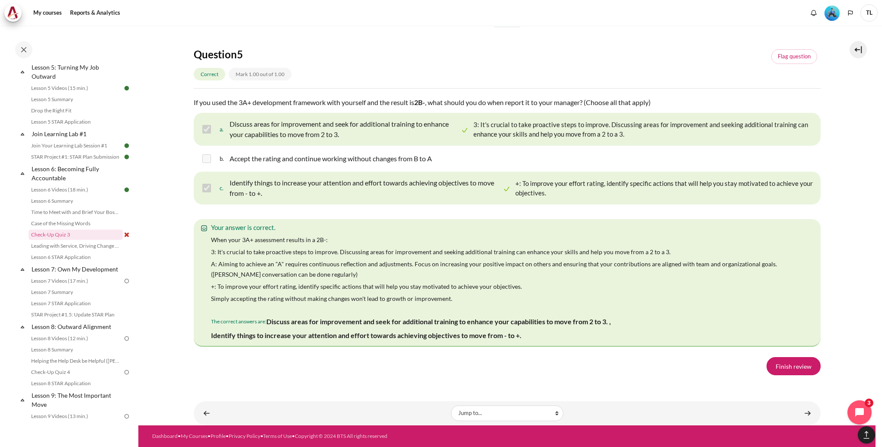
scroll to position [1522, 0]
click at [784, 374] on link "Finish review" at bounding box center [793, 366] width 54 height 18
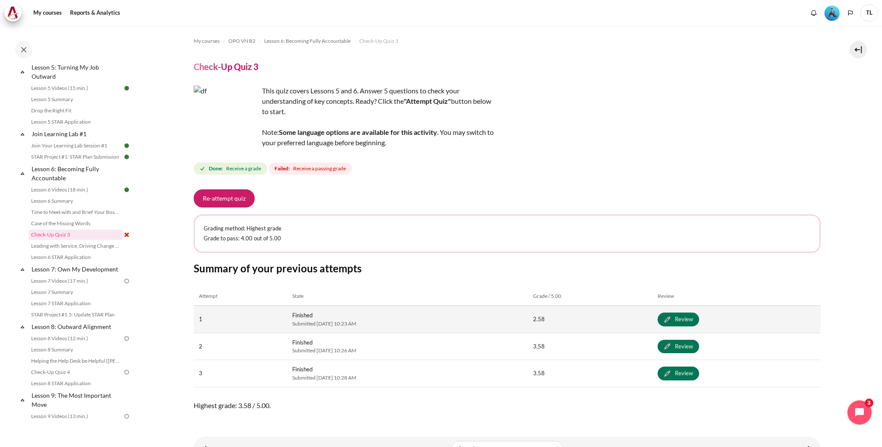
scroll to position [34, 0]
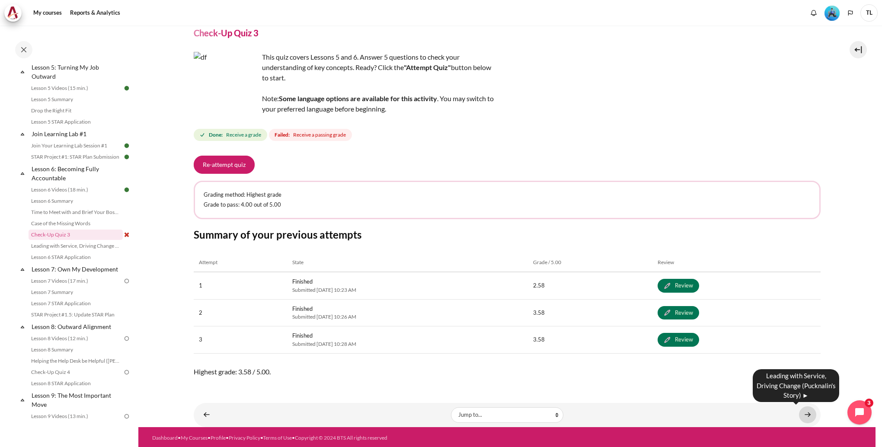
click at [804, 414] on link "Content" at bounding box center [807, 414] width 17 height 17
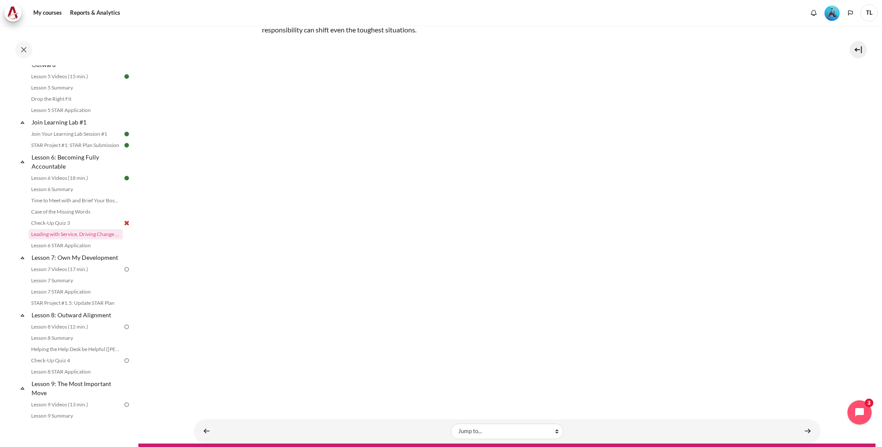
scroll to position [128, 0]
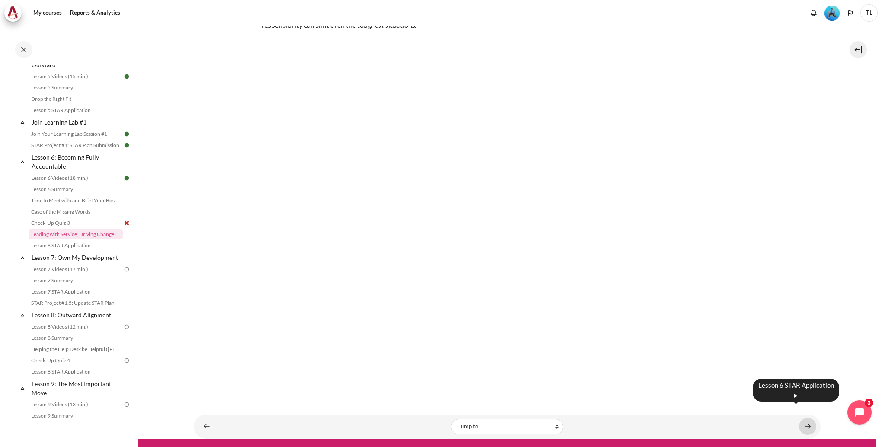
click at [801, 418] on link "Content" at bounding box center [807, 426] width 17 height 17
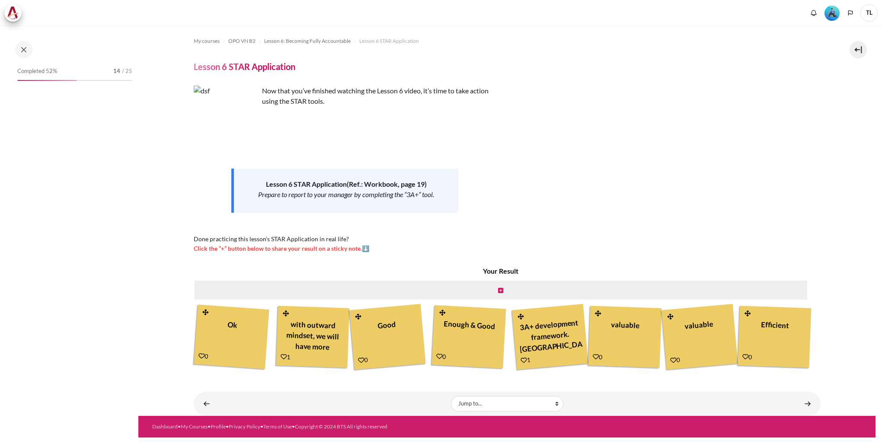
scroll to position [52, 0]
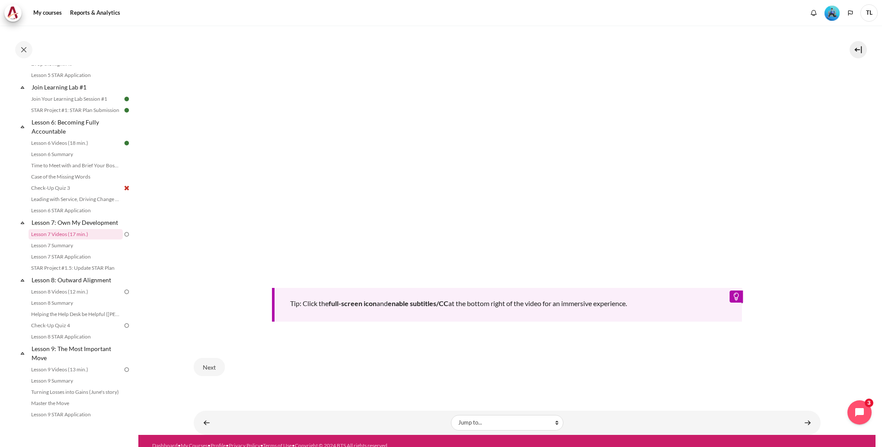
scroll to position [348, 0]
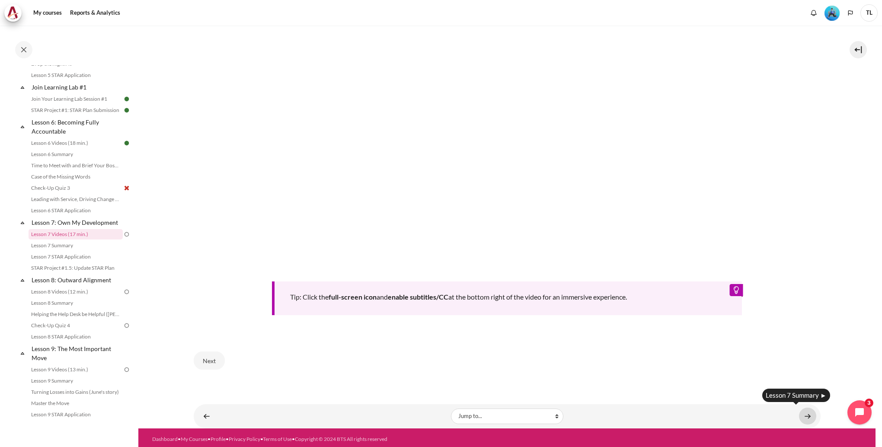
click at [807, 415] on link "Content" at bounding box center [807, 416] width 17 height 17
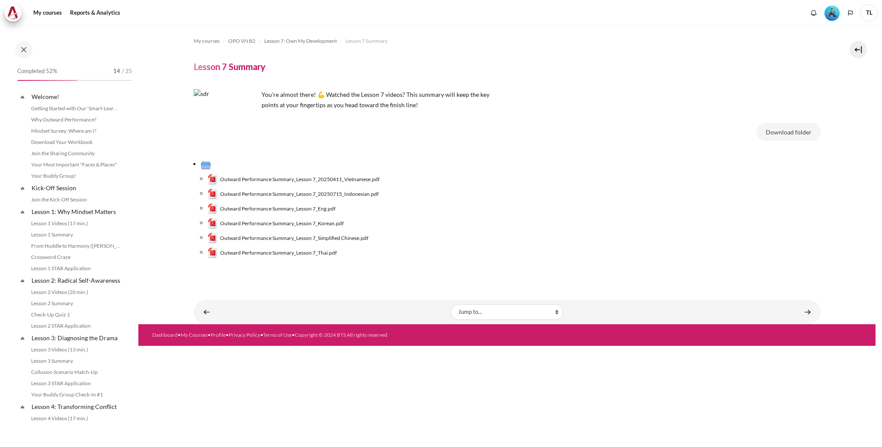
scroll to position [466, 0]
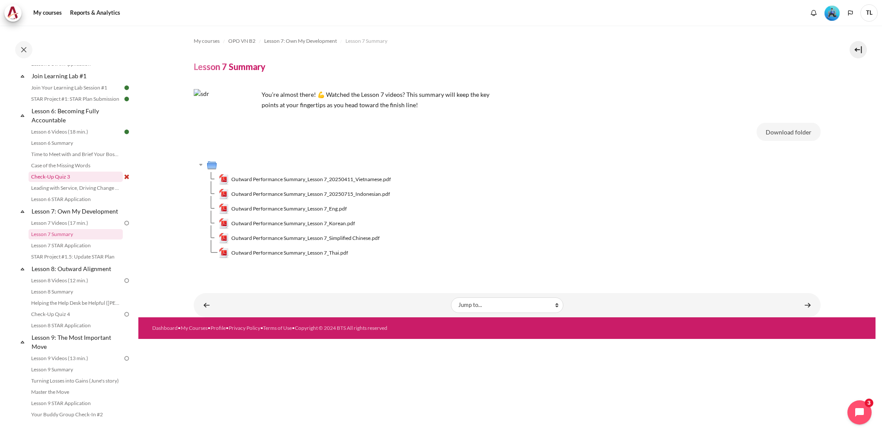
click at [93, 182] on link "Check-Up Quiz 3" at bounding box center [76, 177] width 94 height 10
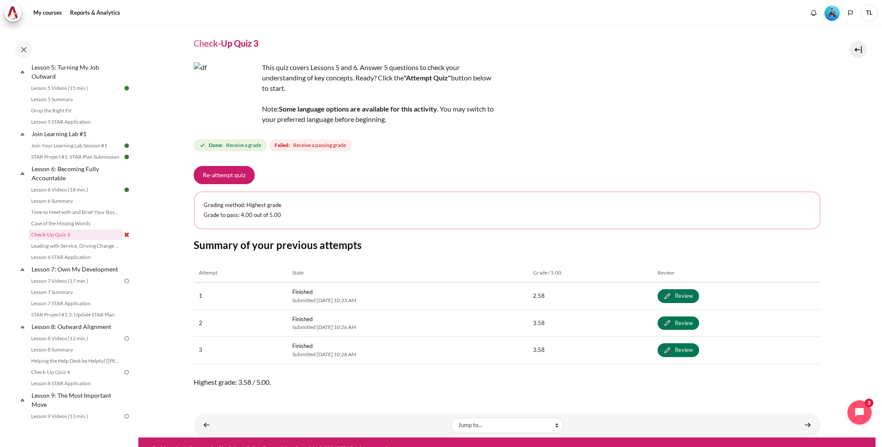
scroll to position [34, 0]
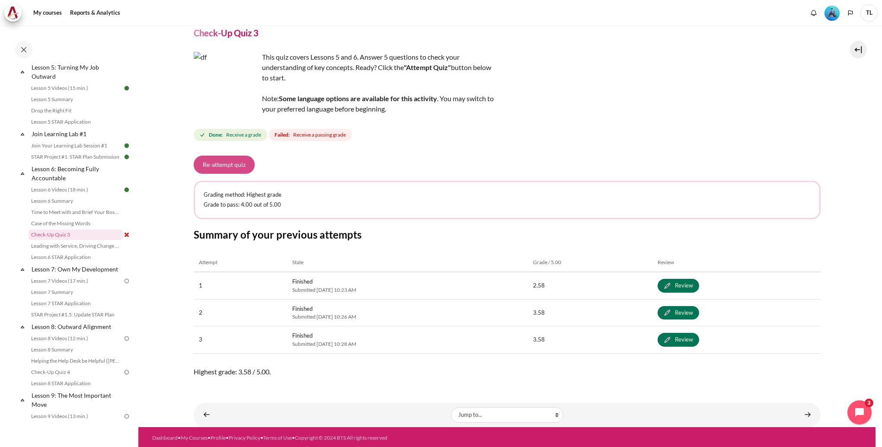
click at [235, 165] on button "Re-attempt quiz" at bounding box center [224, 165] width 61 height 18
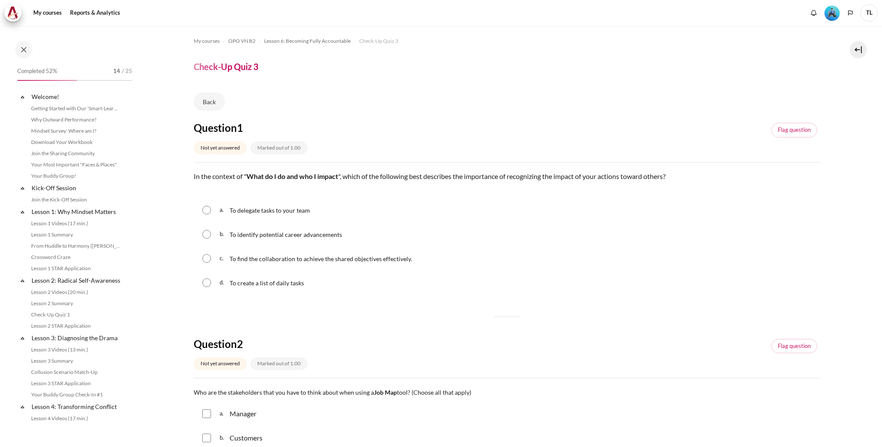
scroll to position [408, 0]
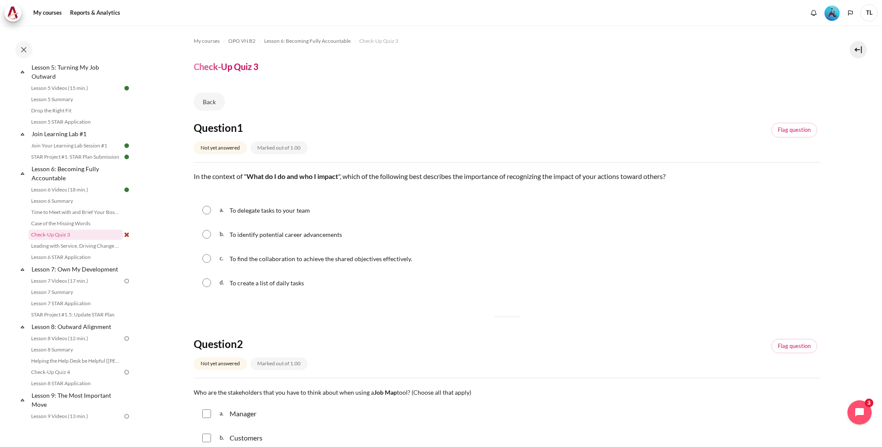
click at [206, 257] on input "Content" at bounding box center [206, 258] width 9 height 9
radio input "true"
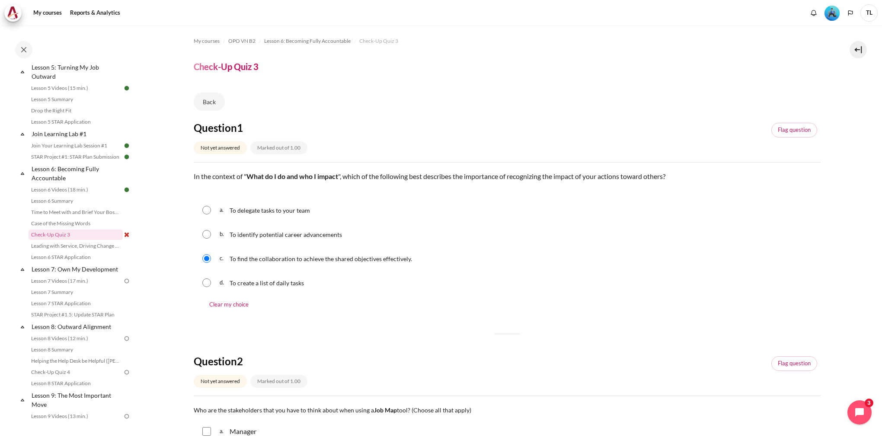
click at [205, 236] on input "Content" at bounding box center [206, 234] width 9 height 9
radio input "true"
click at [207, 258] on input "Content" at bounding box center [206, 258] width 9 height 9
radio input "true"
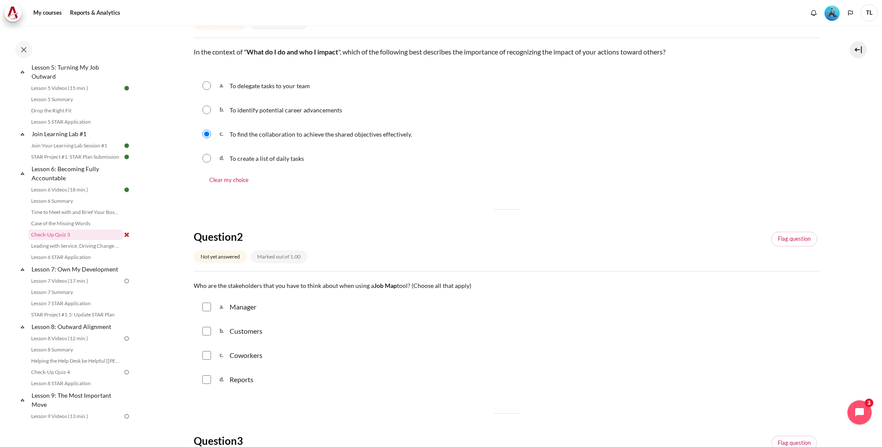
scroll to position [130, 0]
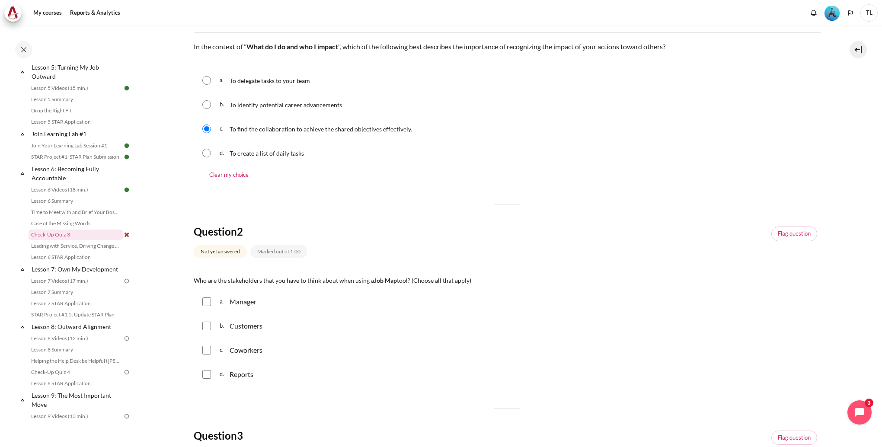
click at [207, 354] on input "Content" at bounding box center [206, 350] width 9 height 9
checkbox input "true"
click at [204, 304] on input "Content" at bounding box center [206, 301] width 9 height 9
click at [206, 303] on input "Content" at bounding box center [206, 301] width 9 height 9
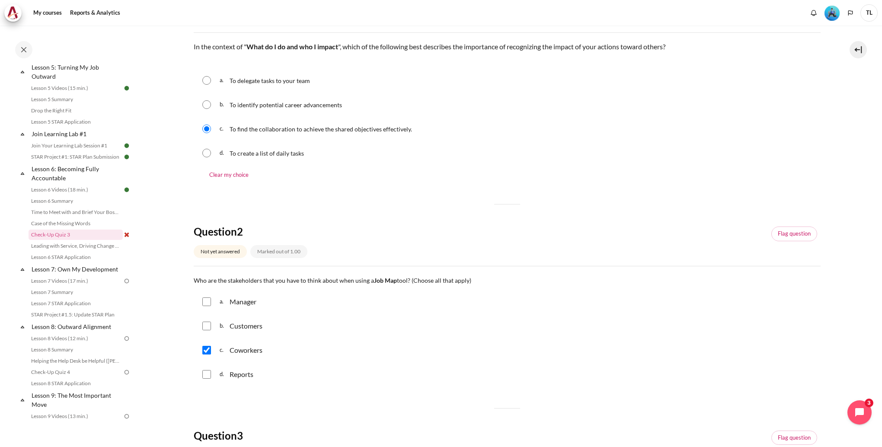
checkbox input "true"
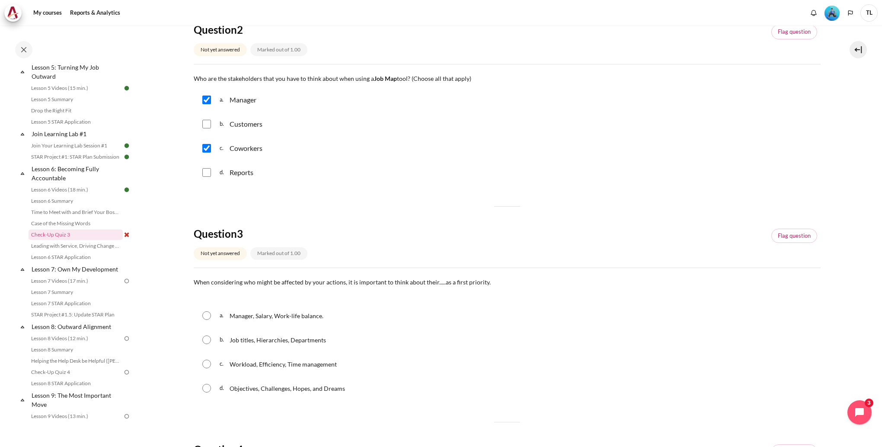
scroll to position [346, 0]
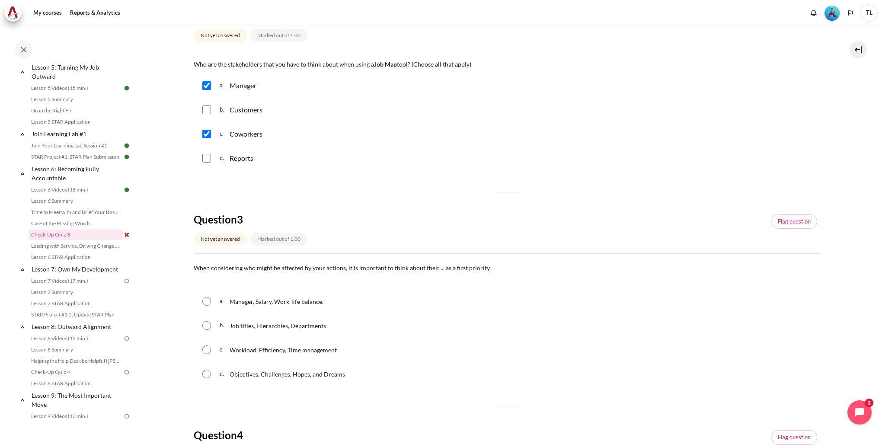
click at [208, 304] on input "Content" at bounding box center [206, 301] width 9 height 9
radio input "true"
click at [213, 378] on div "d. Objectives, Challenges, Hopes, and Dreams" at bounding box center [507, 374] width 627 height 22
click at [207, 376] on input "Content" at bounding box center [206, 374] width 9 height 9
radio input "true"
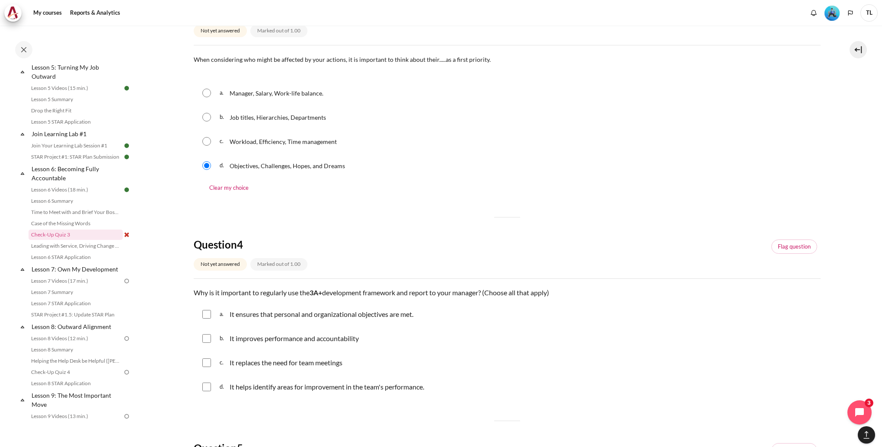
scroll to position [562, 0]
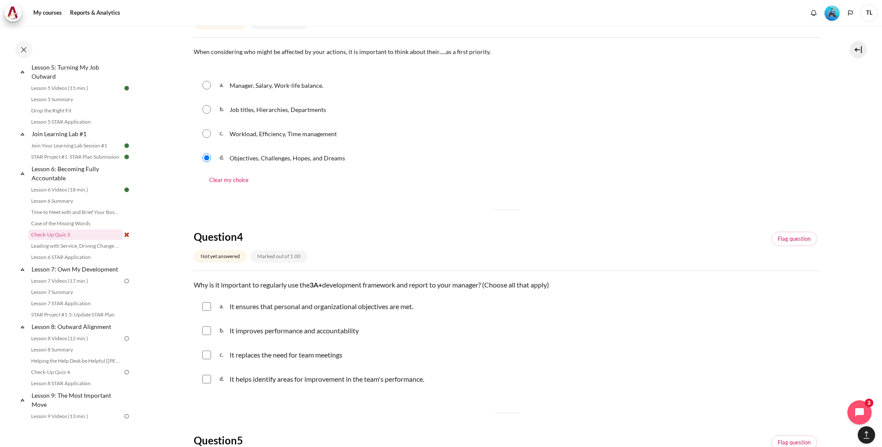
click at [209, 313] on div "a. It ensures that personal and organizational objectives are met." at bounding box center [507, 306] width 627 height 22
click at [210, 309] on input "Content" at bounding box center [206, 306] width 9 height 9
checkbox input "true"
click at [204, 332] on input "Content" at bounding box center [206, 330] width 9 height 9
checkbox input "true"
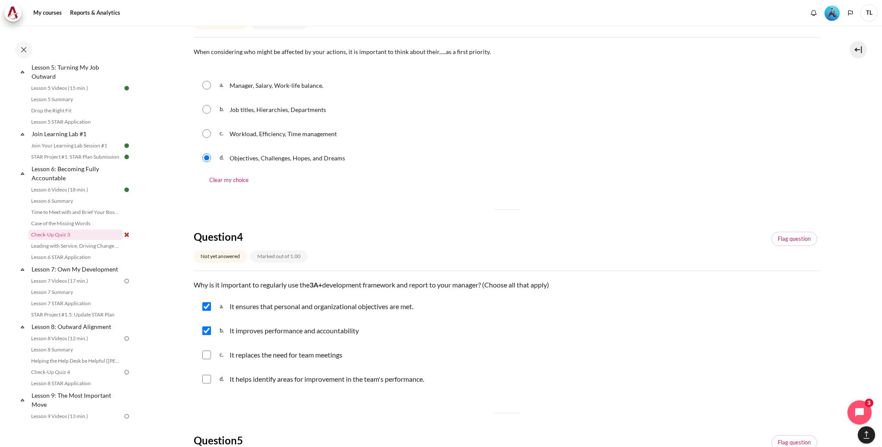
click at [209, 381] on input "Content" at bounding box center [206, 379] width 9 height 9
checkbox input "true"
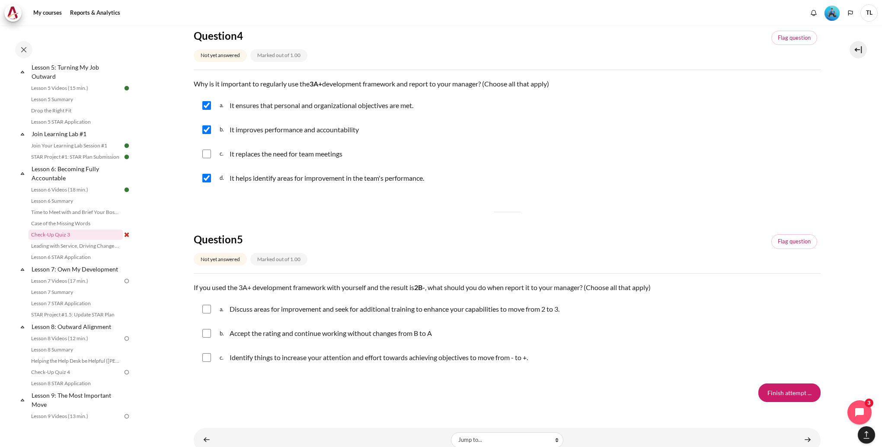
scroll to position [778, 0]
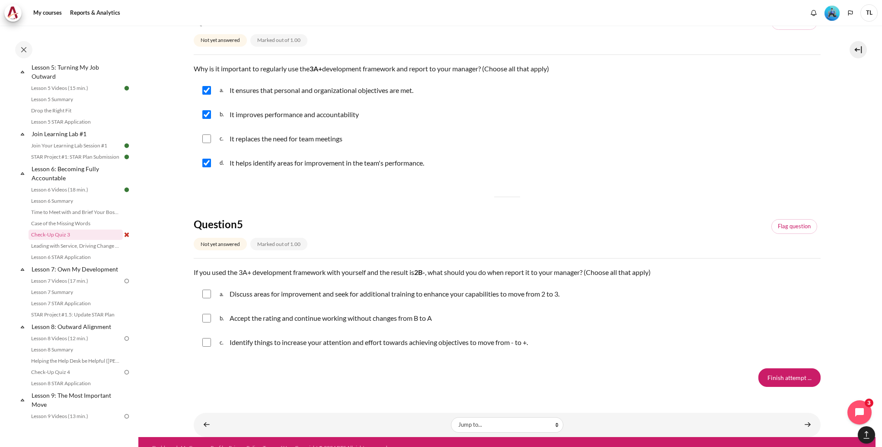
click at [207, 297] on input "Content" at bounding box center [206, 294] width 9 height 9
checkbox input "true"
click at [211, 347] on div "c. Identify things to increase your attention and effort towards achieving obje…" at bounding box center [507, 342] width 627 height 22
click at [206, 344] on input "Content" at bounding box center [206, 342] width 9 height 9
checkbox input "true"
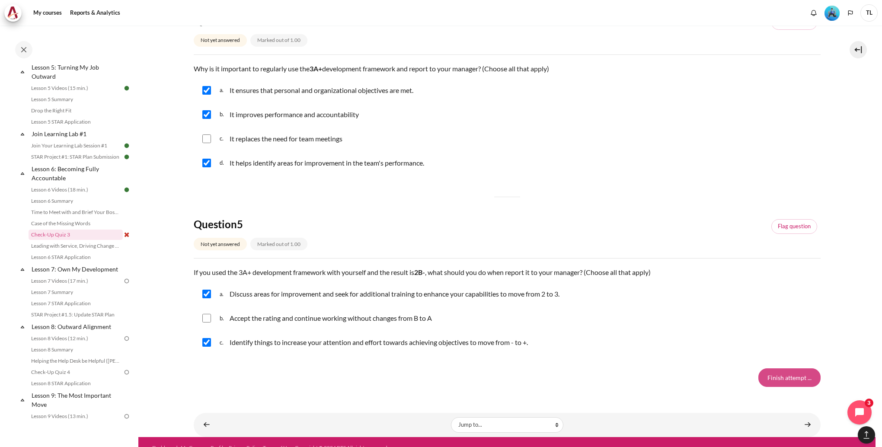
click at [765, 380] on input "Finish attempt ..." at bounding box center [789, 377] width 62 height 18
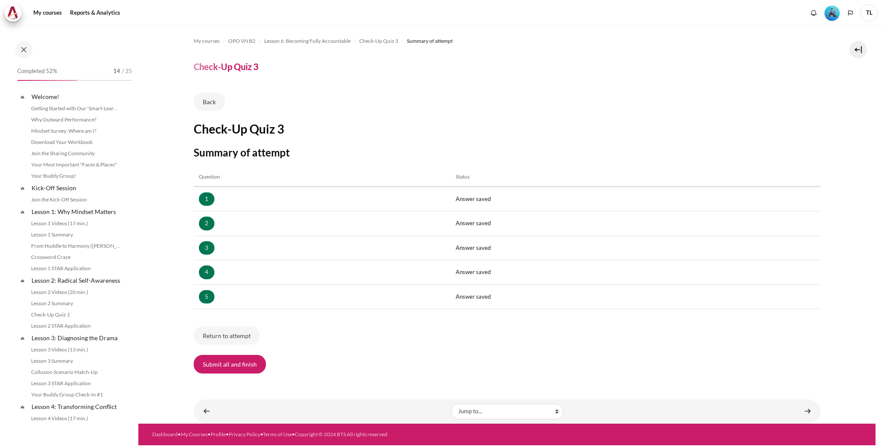
scroll to position [408, 0]
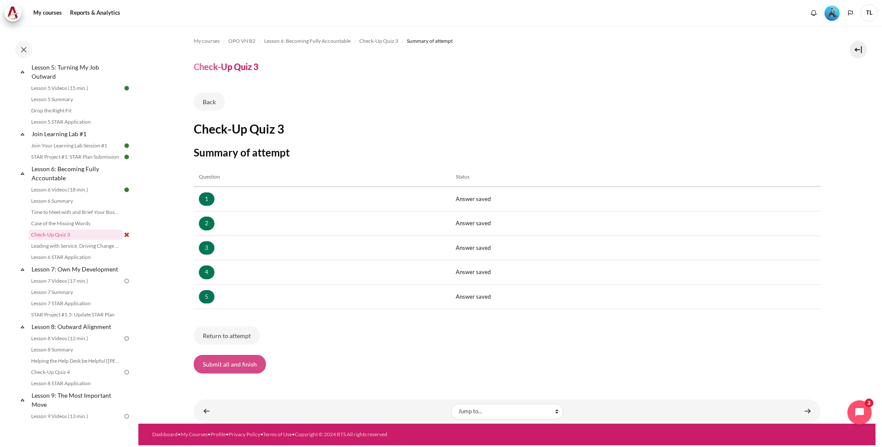
click at [246, 367] on button "Submit all and finish" at bounding box center [230, 364] width 72 height 18
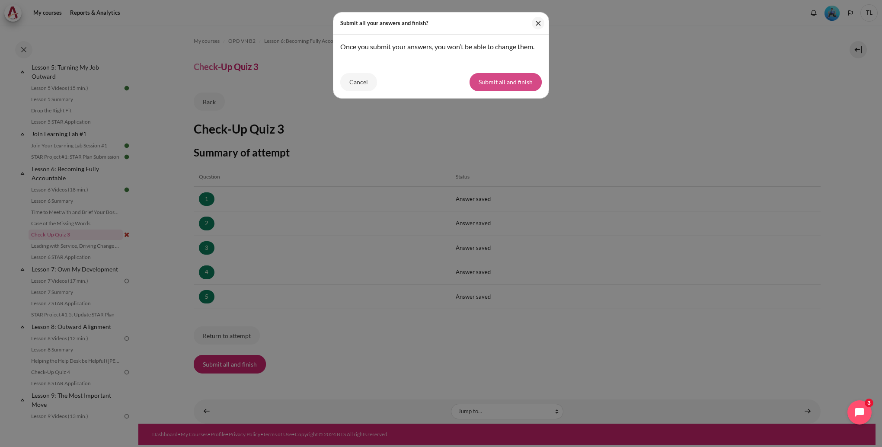
click at [500, 80] on button "Submit all and finish" at bounding box center [505, 82] width 72 height 18
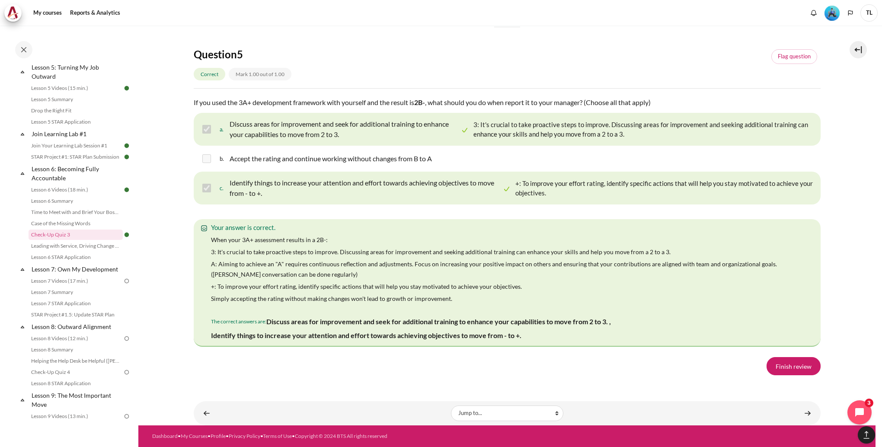
scroll to position [1515, 0]
click at [790, 366] on link "Finish review" at bounding box center [793, 366] width 54 height 18
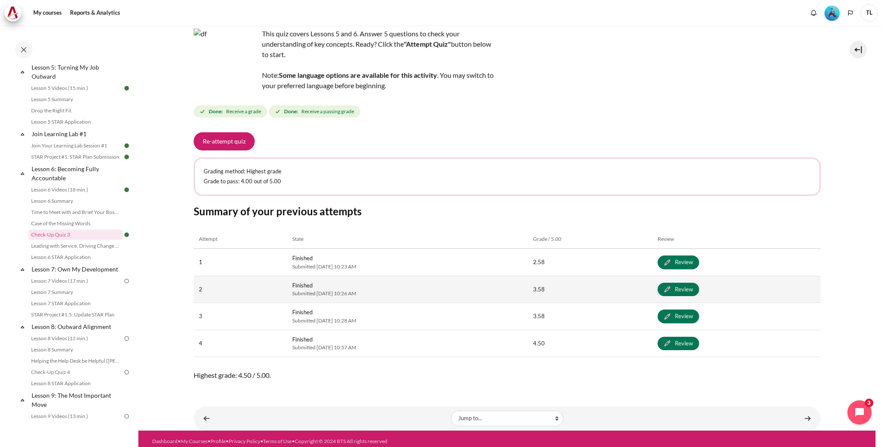
scroll to position [61, 0]
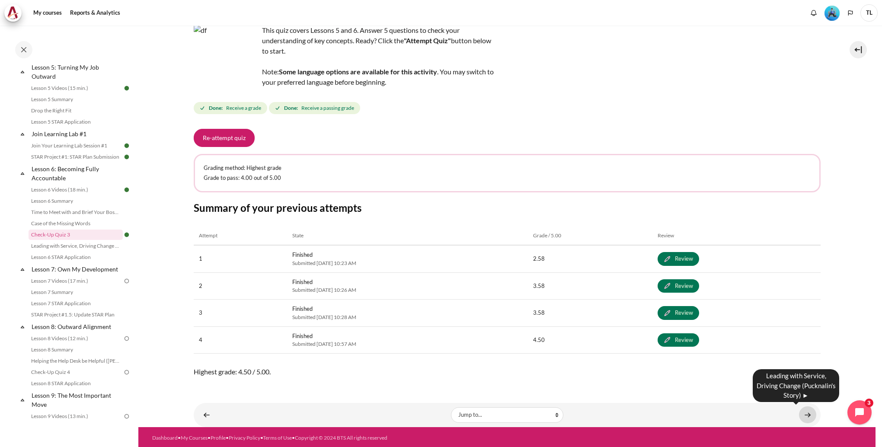
click at [809, 412] on link "Content" at bounding box center [807, 414] width 17 height 17
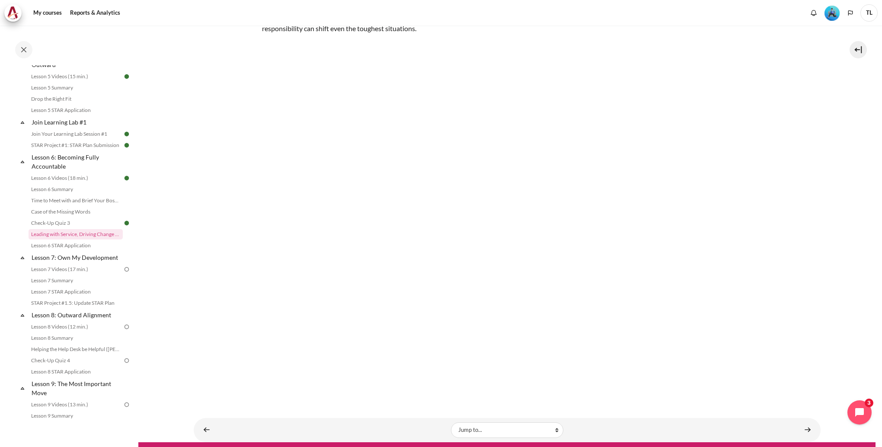
scroll to position [128, 0]
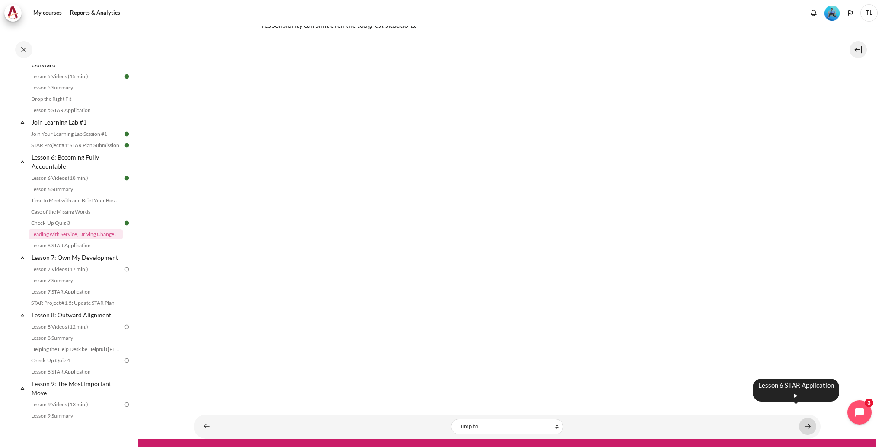
click at [806, 418] on link "Content" at bounding box center [807, 426] width 17 height 17
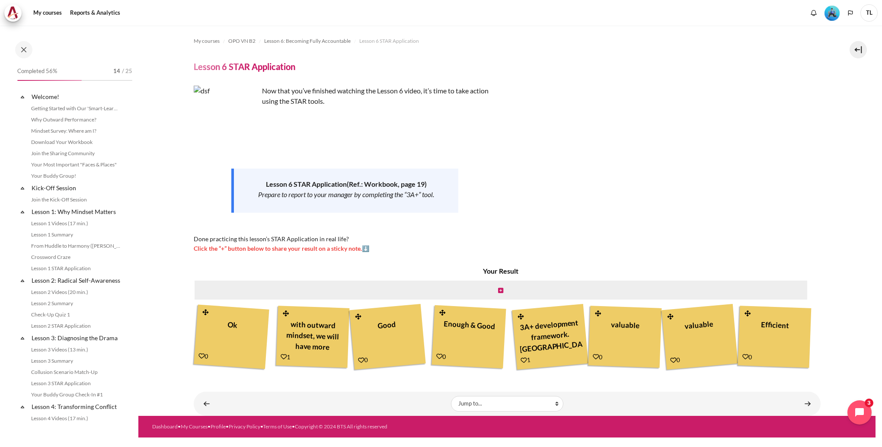
scroll to position [431, 0]
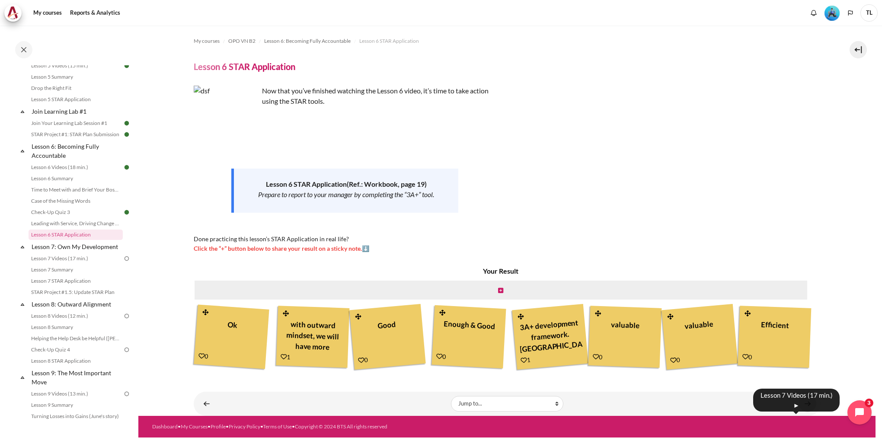
click at [806, 411] on link "Content" at bounding box center [807, 403] width 17 height 17
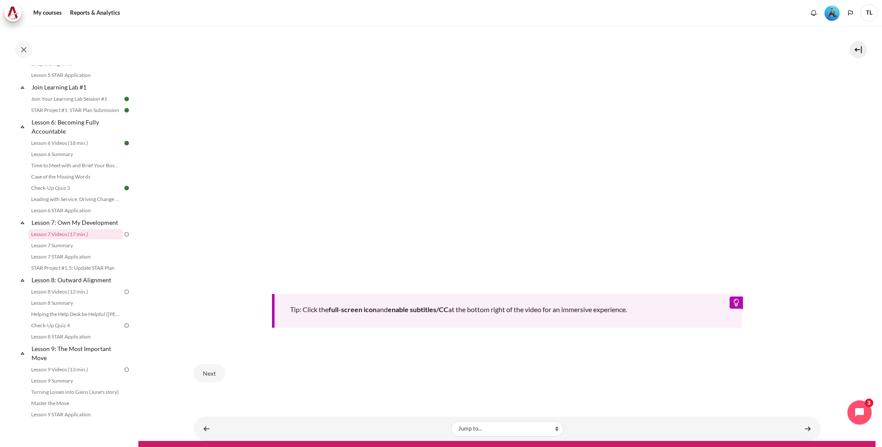
scroll to position [348, 0]
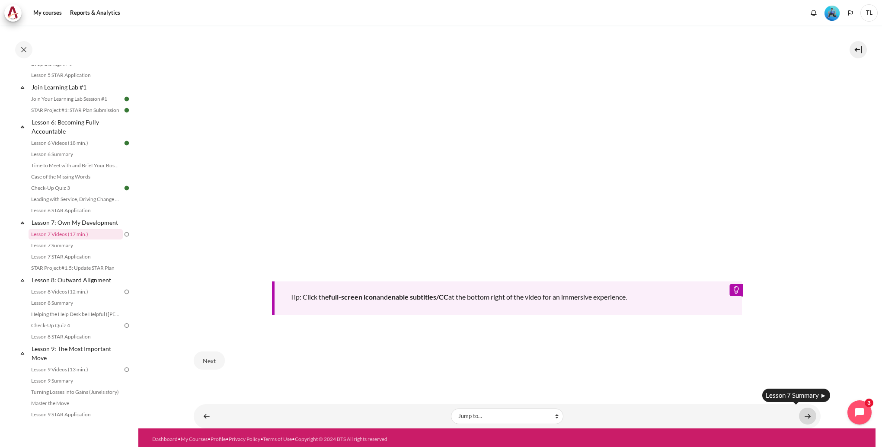
click at [800, 409] on link "Content" at bounding box center [807, 416] width 17 height 17
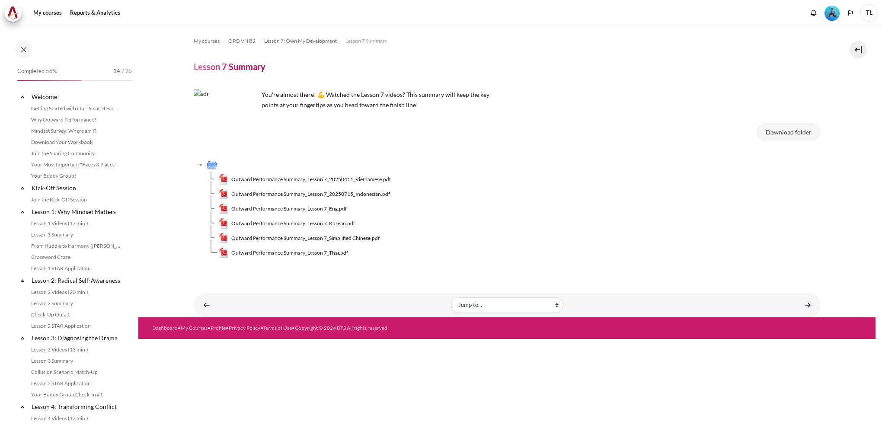
scroll to position [466, 0]
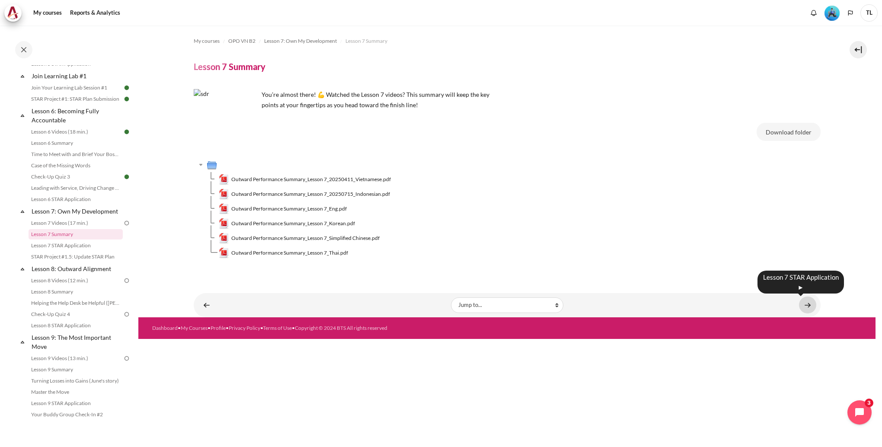
drag, startPoint x: 807, startPoint y: 301, endPoint x: 802, endPoint y: 301, distance: 5.2
click at [807, 301] on link "Content" at bounding box center [807, 305] width 17 height 17
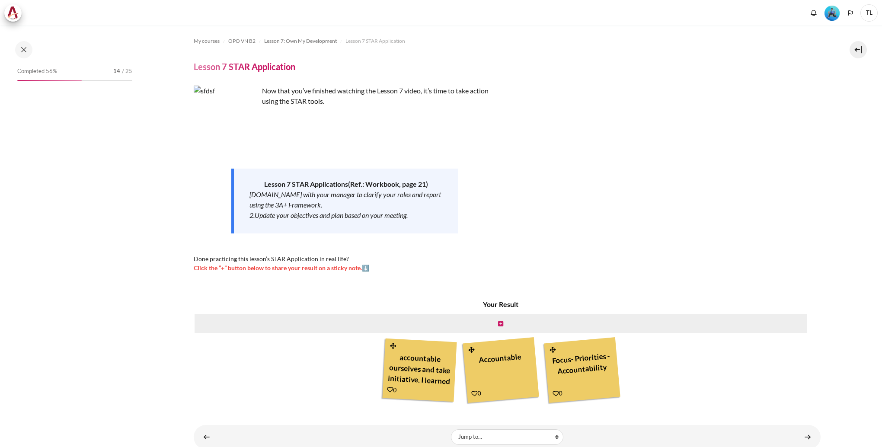
scroll to position [23, 0]
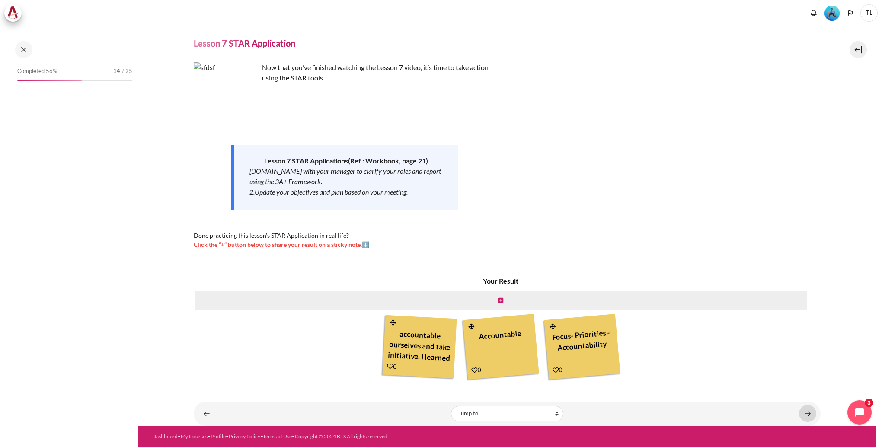
click at [804, 411] on link "Content" at bounding box center [807, 413] width 17 height 17
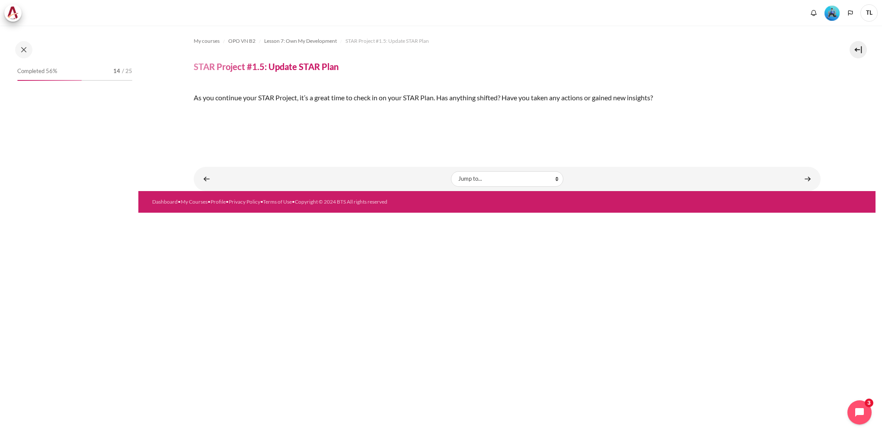
scroll to position [488, 0]
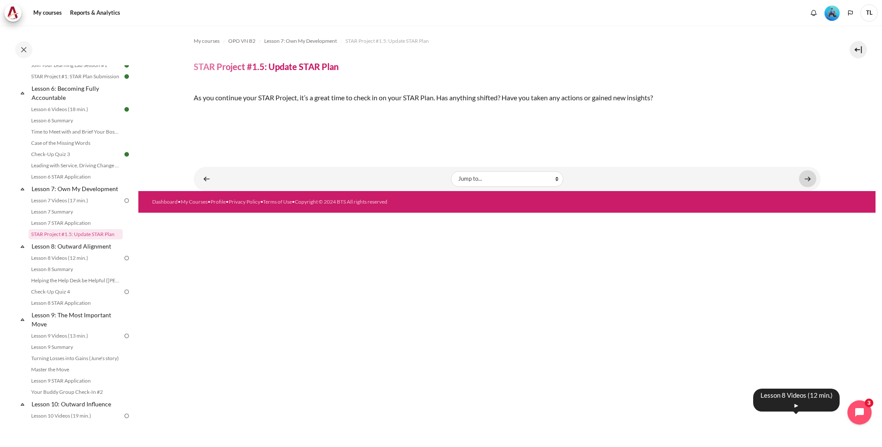
click at [803, 187] on link "Content" at bounding box center [807, 178] width 17 height 17
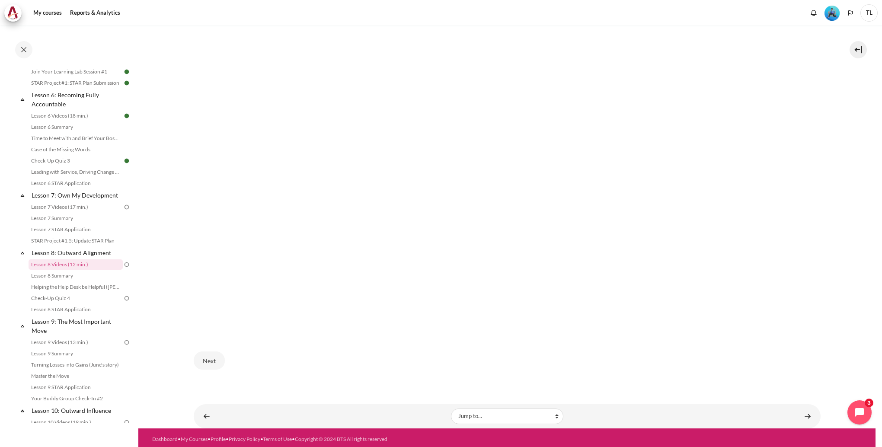
scroll to position [469, 0]
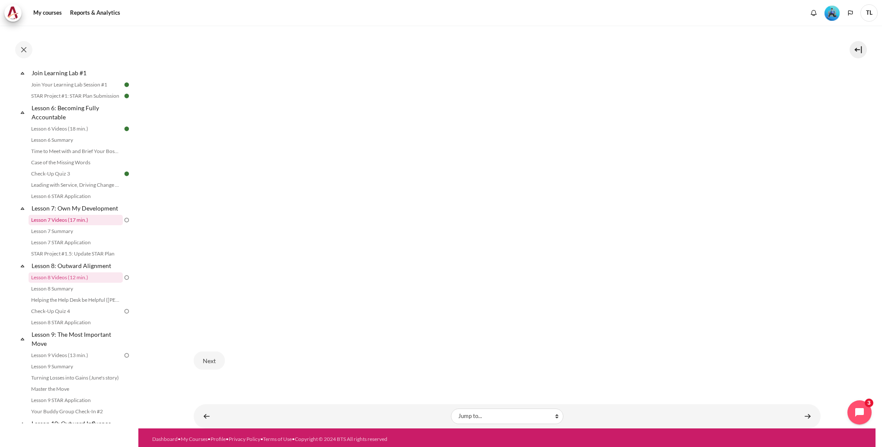
click at [95, 225] on link "Lesson 7 Videos (17 min.)" at bounding box center [76, 220] width 94 height 10
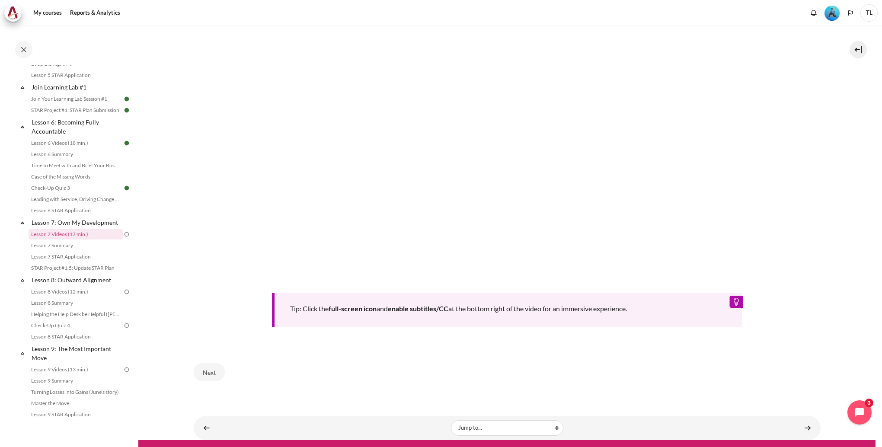
scroll to position [348, 0]
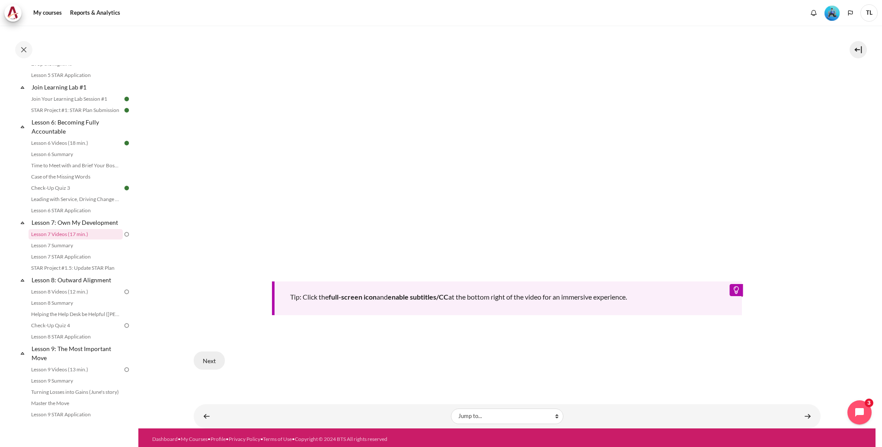
click at [213, 362] on button "Next" at bounding box center [209, 360] width 31 height 18
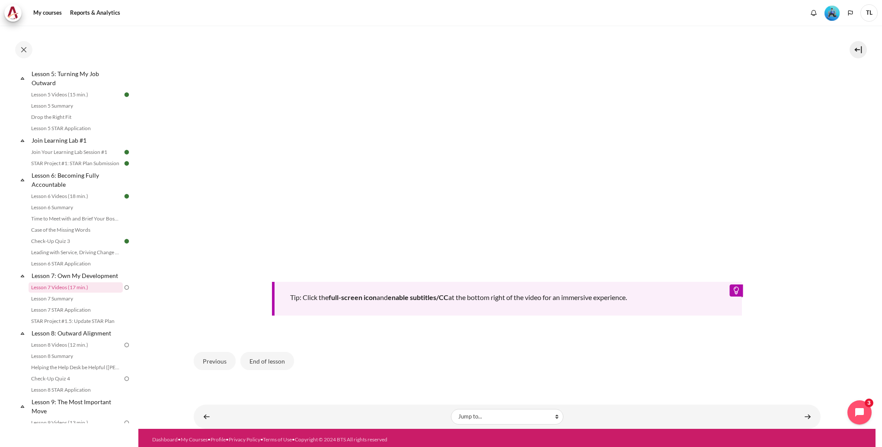
scroll to position [348, 0]
click at [281, 359] on button "End of lesson" at bounding box center [267, 360] width 54 height 18
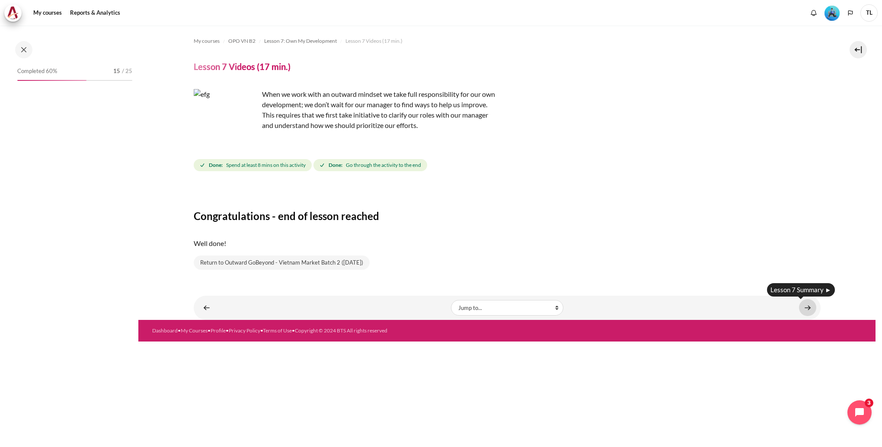
scroll to position [455, 0]
click at [813, 306] on link "Content" at bounding box center [807, 307] width 17 height 17
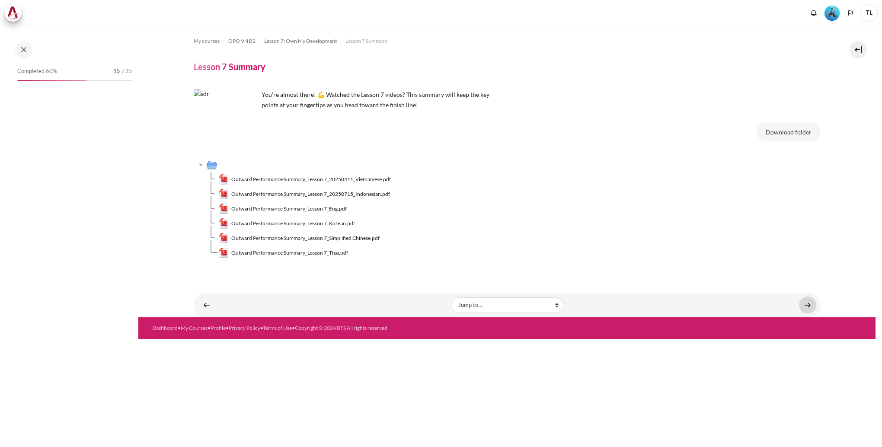
click at [804, 315] on div "Jump to... Jump to... Getting Started with Our 'Smart-Learning' Platform Why Ou…" at bounding box center [507, 305] width 627 height 24
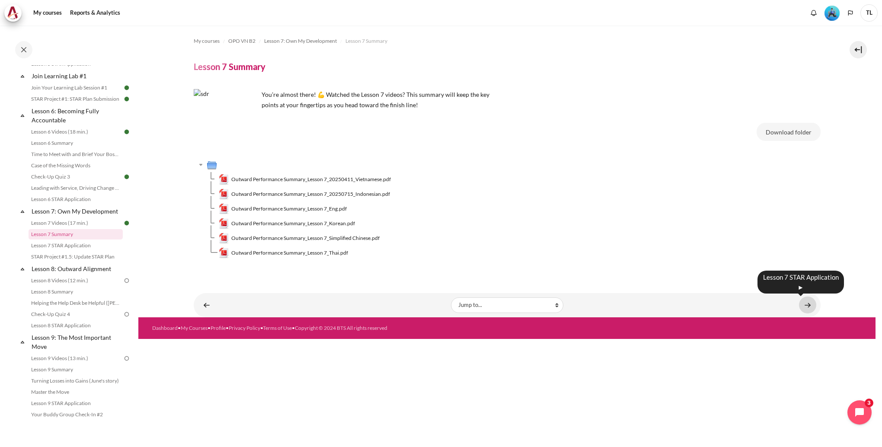
click at [803, 304] on link "Content" at bounding box center [807, 305] width 17 height 17
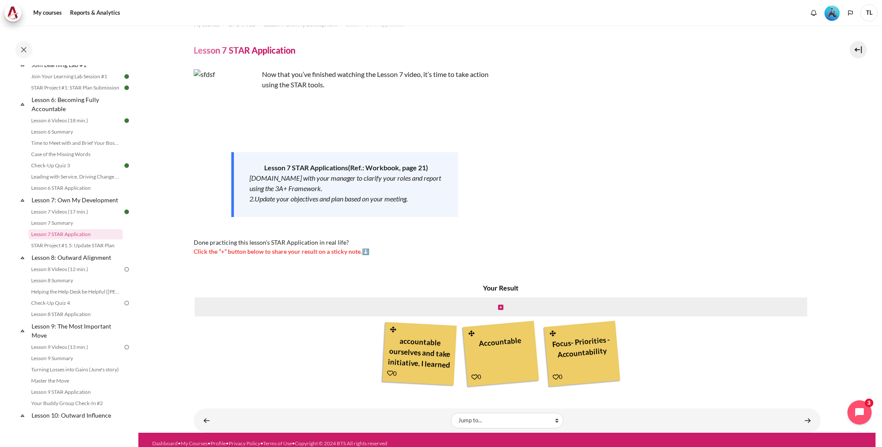
scroll to position [23, 0]
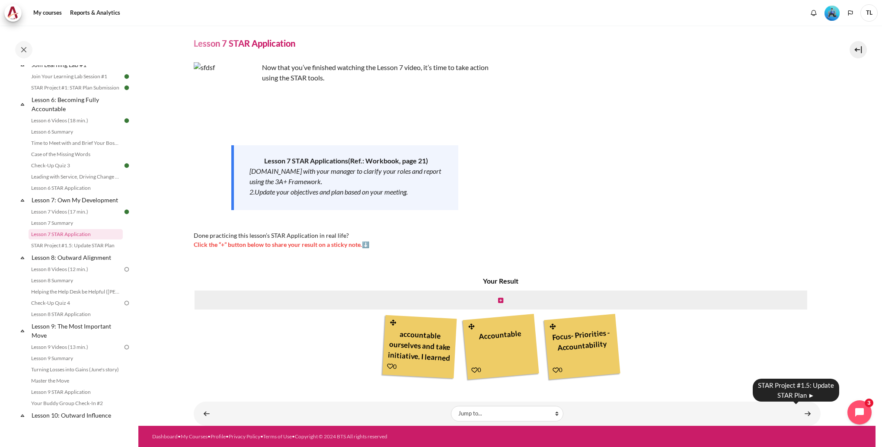
drag, startPoint x: 802, startPoint y: 415, endPoint x: 793, endPoint y: 415, distance: 9.1
click at [802, 415] on link "Content" at bounding box center [807, 413] width 17 height 17
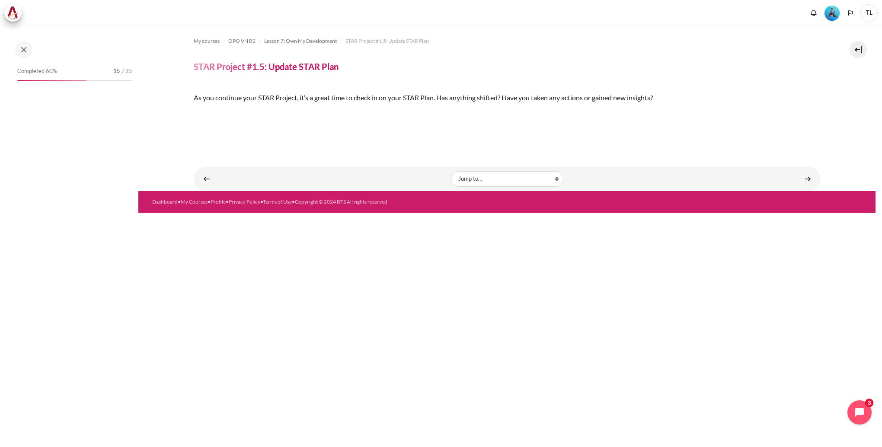
scroll to position [105, 0]
click at [802, 187] on link "Content" at bounding box center [807, 178] width 17 height 17
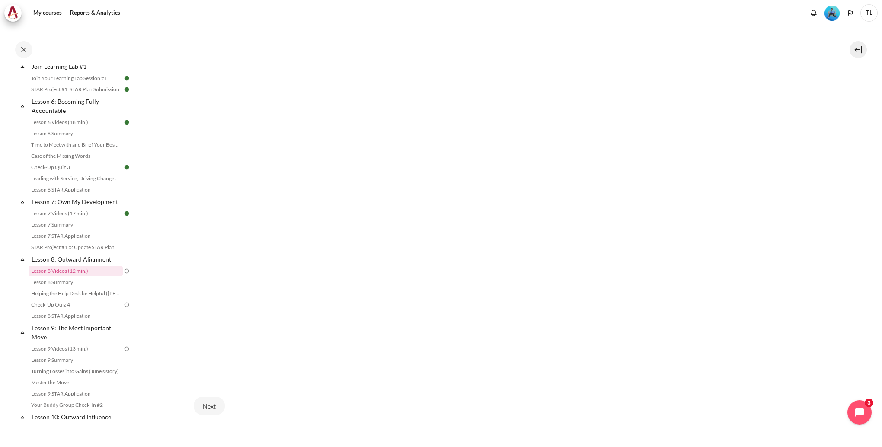
scroll to position [283, 0]
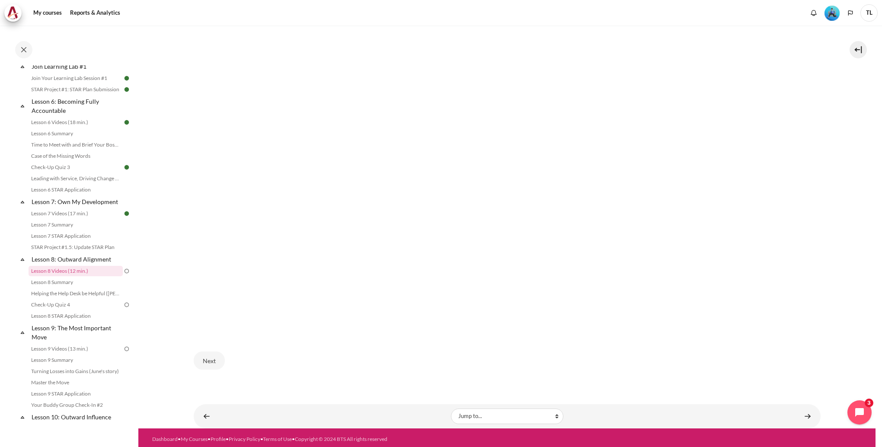
drag, startPoint x: 207, startPoint y: 357, endPoint x: 237, endPoint y: 357, distance: 29.8
click at [207, 357] on button "Next" at bounding box center [209, 360] width 31 height 18
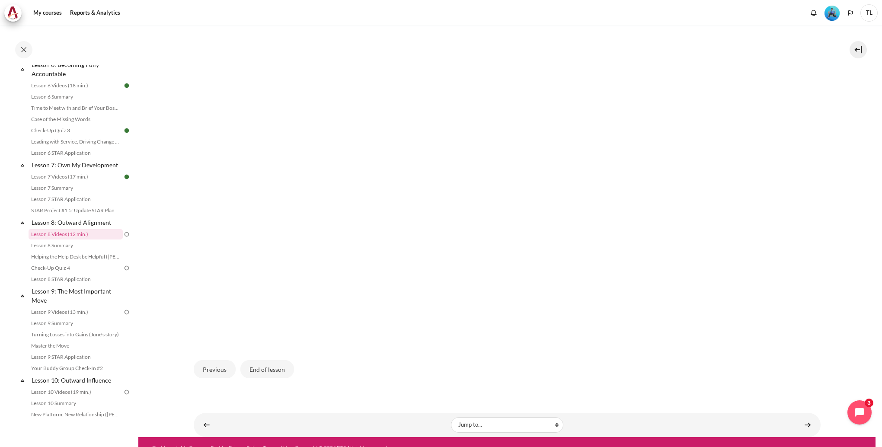
scroll to position [283, 0]
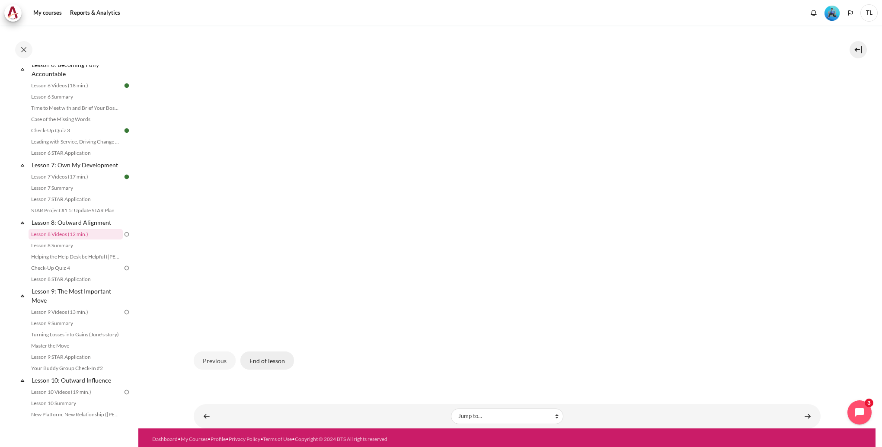
click at [280, 358] on button "End of lesson" at bounding box center [267, 360] width 54 height 18
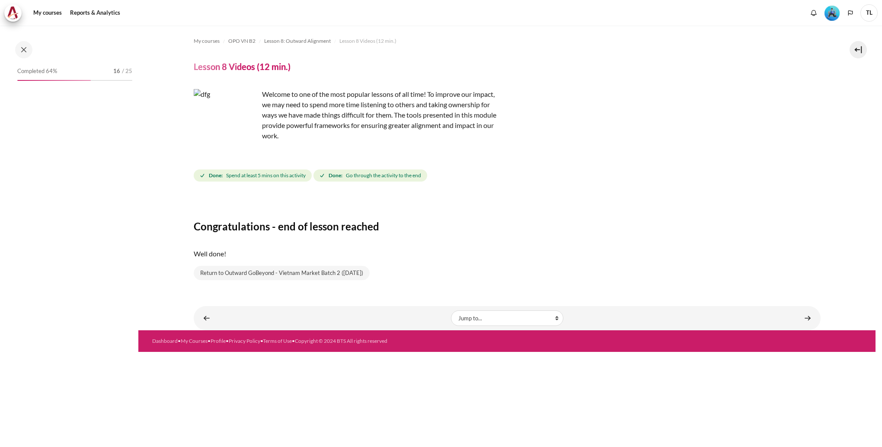
scroll to position [512, 0]
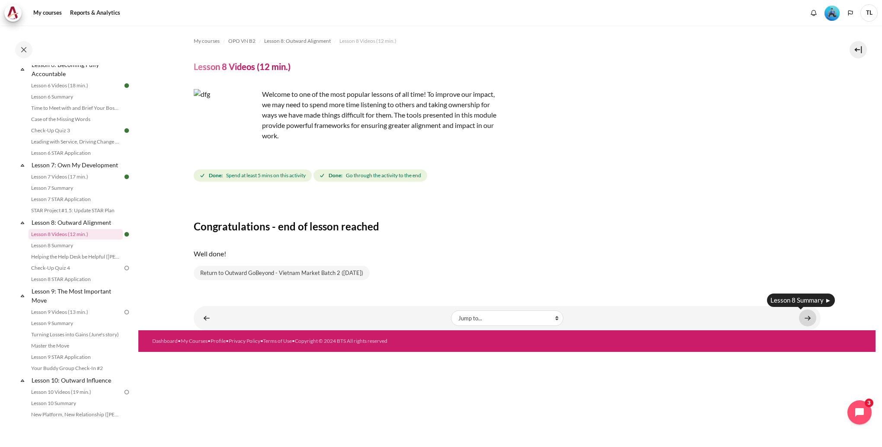
click at [811, 316] on link "Content" at bounding box center [807, 317] width 17 height 17
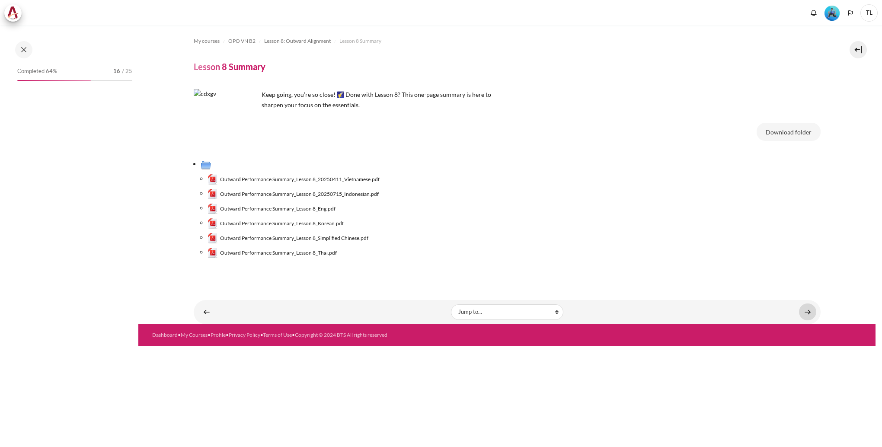
drag, startPoint x: 0, startPoint y: 0, endPoint x: 807, endPoint y: 310, distance: 865.0
click at [809, 310] on link "Content" at bounding box center [807, 311] width 17 height 17
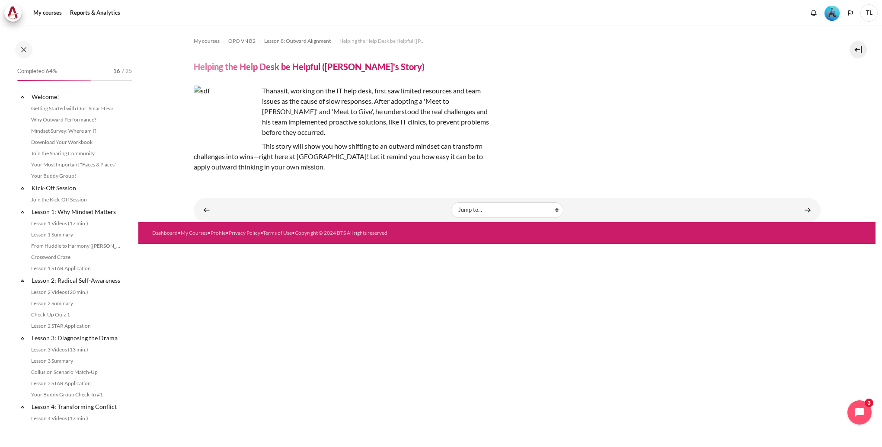
scroll to position [535, 0]
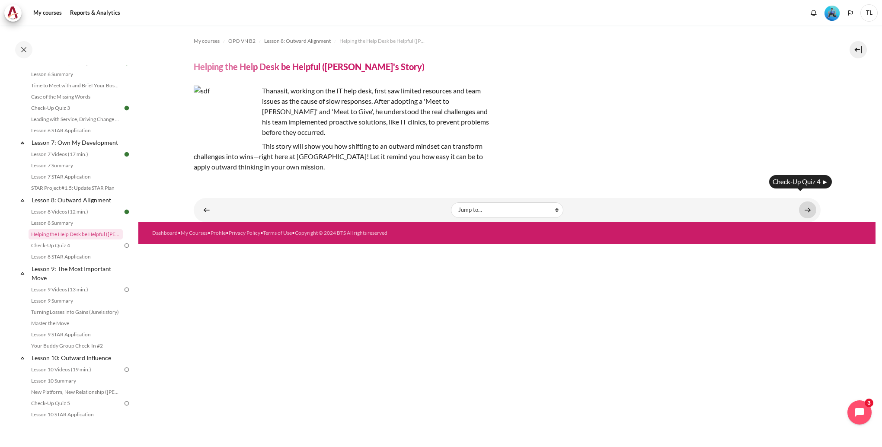
click at [801, 203] on link "Content" at bounding box center [807, 209] width 17 height 17
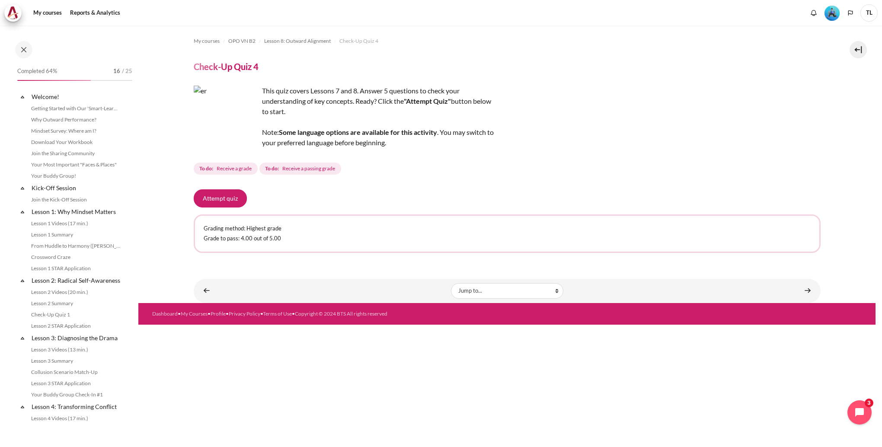
scroll to position [546, 0]
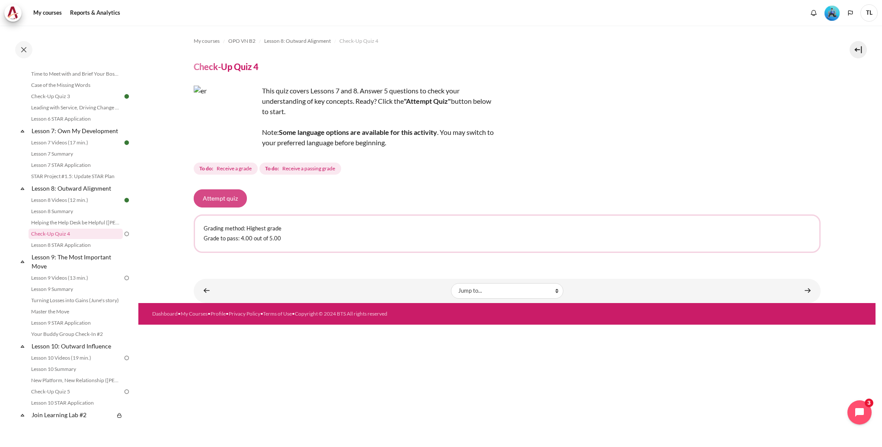
click at [227, 201] on button "Attempt quiz" at bounding box center [220, 198] width 53 height 18
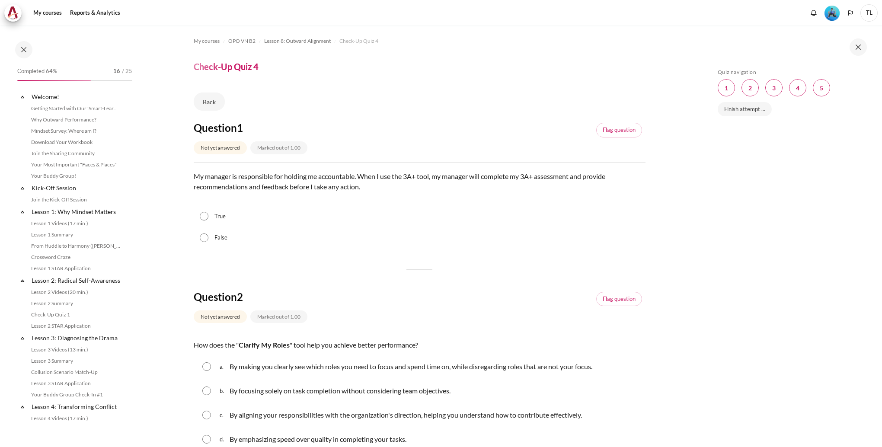
scroll to position [546, 0]
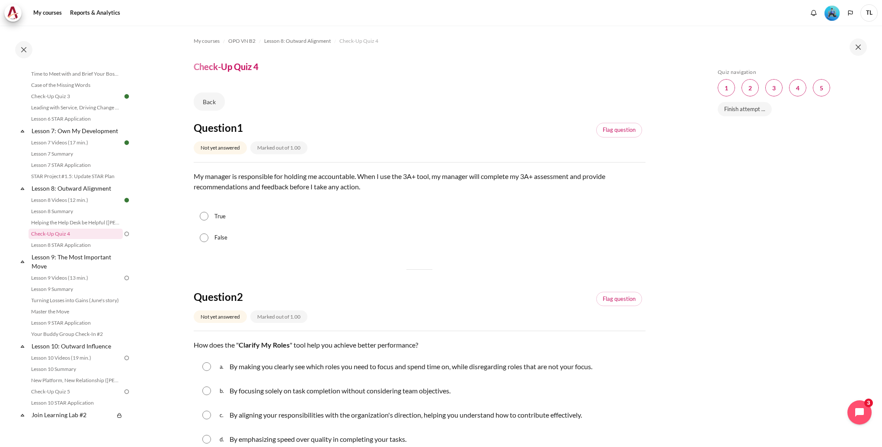
click at [207, 219] on input "True" at bounding box center [204, 216] width 9 height 9
radio input "true"
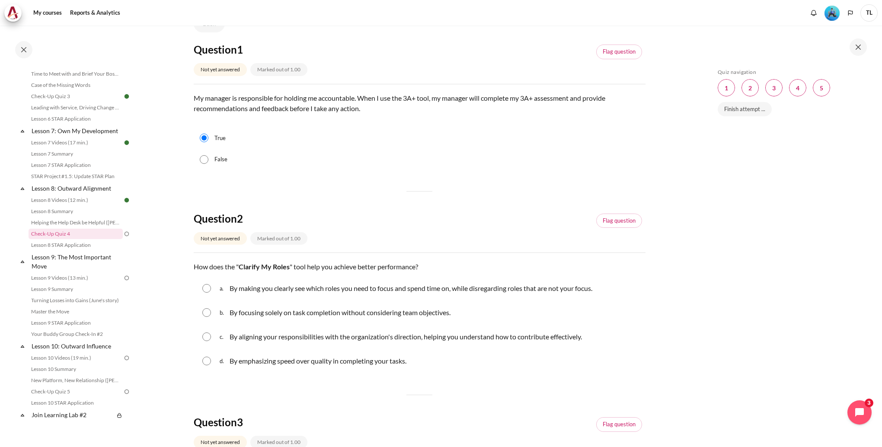
scroll to position [86, 0]
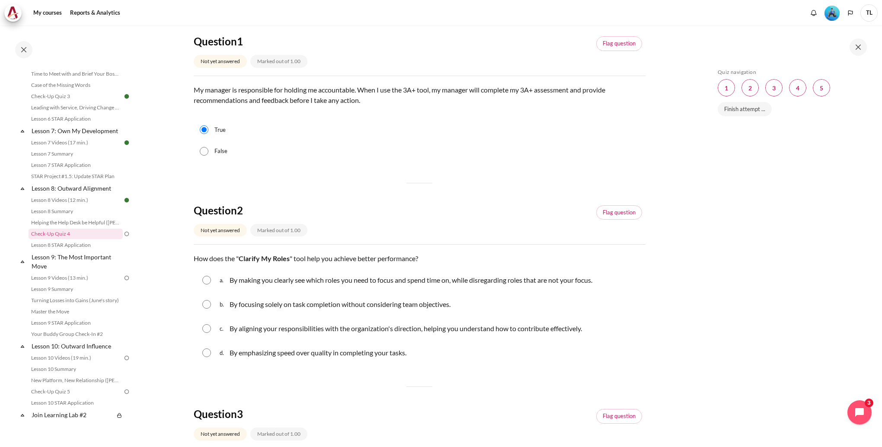
click at [209, 279] on input "Content" at bounding box center [206, 280] width 9 height 9
radio input "true"
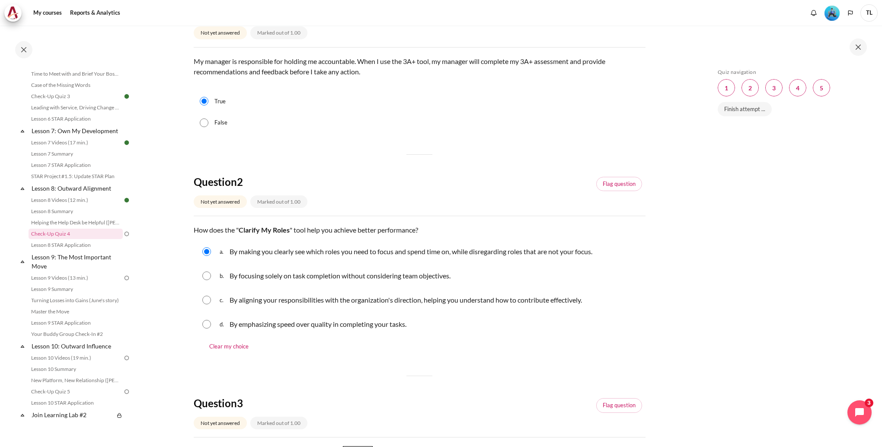
scroll to position [130, 0]
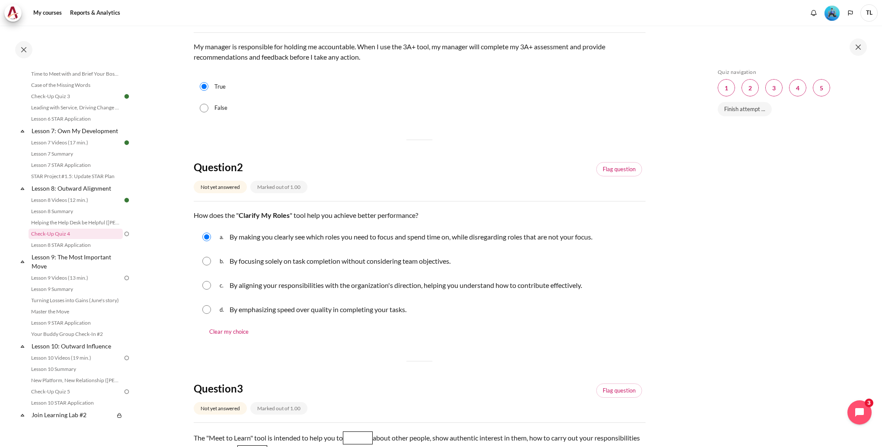
click at [206, 268] on div "b. By focusing solely on task completion without considering team objectives." at bounding box center [420, 261] width 452 height 22
click at [206, 264] on input "Content" at bounding box center [206, 261] width 9 height 9
radio input "true"
click at [204, 286] on input "Content" at bounding box center [206, 285] width 9 height 9
radio input "true"
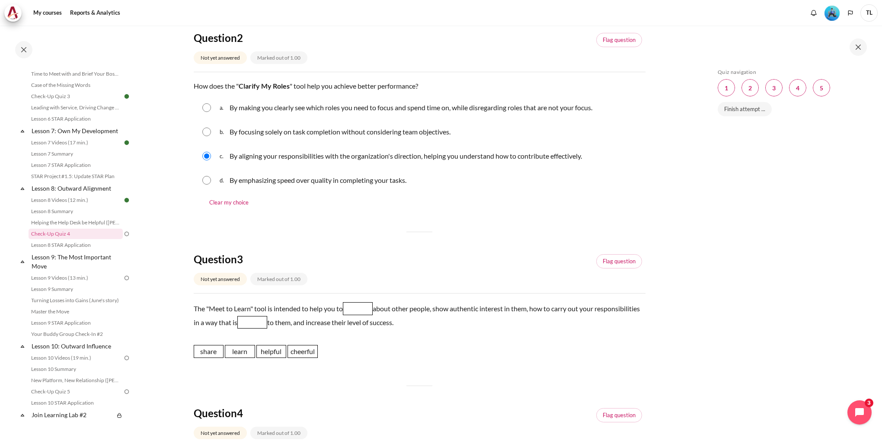
scroll to position [259, 0]
drag, startPoint x: 215, startPoint y: 354, endPoint x: 361, endPoint y: 309, distance: 152.9
click at [361, 309] on span "share" at bounding box center [355, 306] width 30 height 13
drag, startPoint x: 269, startPoint y: 354, endPoint x: 301, endPoint y: 326, distance: 43.2
click at [301, 326] on span "helpful" at bounding box center [303, 322] width 30 height 13
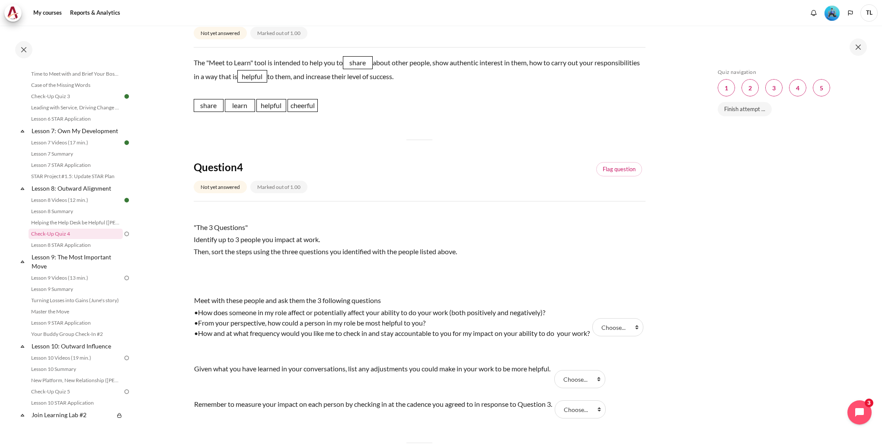
scroll to position [519, 0]
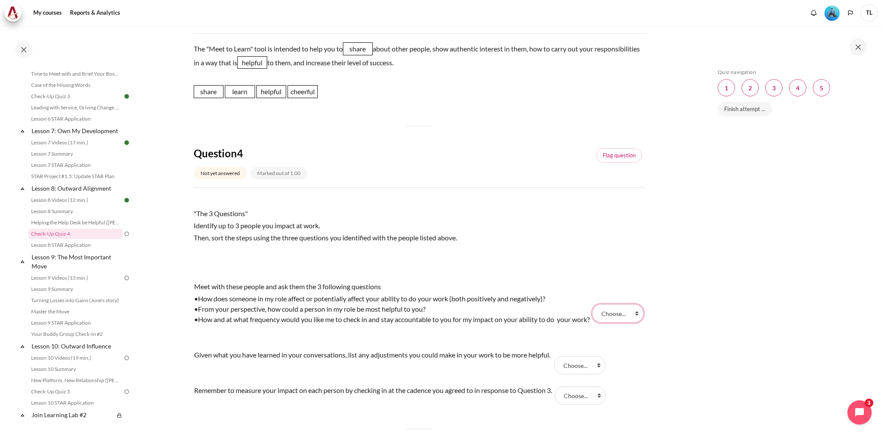
click at [635, 322] on select "Choose... Step 2 Step 1 Step 3" at bounding box center [617, 313] width 51 height 18
select select "1"
click at [592, 309] on select "Choose... Step 2 Step 1 Step 3" at bounding box center [617, 313] width 51 height 18
click at [601, 374] on select "Choose... Step 2 Step 1 Step 3" at bounding box center [579, 365] width 51 height 18
select select "3"
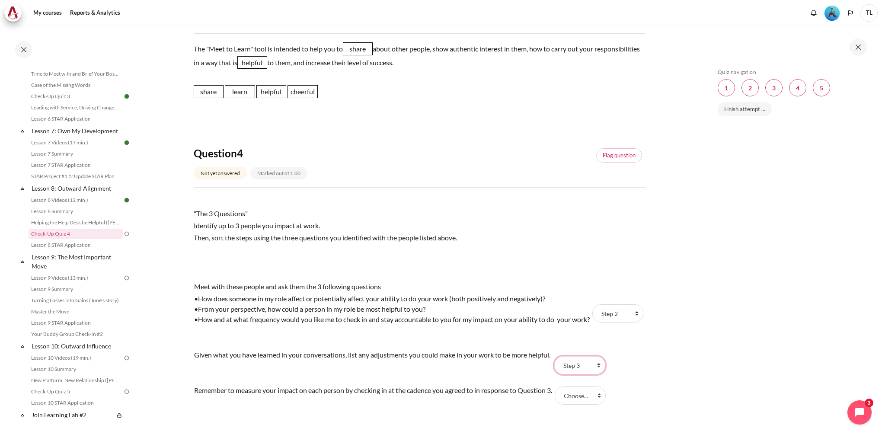
click at [557, 366] on select "Choose... Step 2 Step 1 Step 3" at bounding box center [579, 365] width 51 height 18
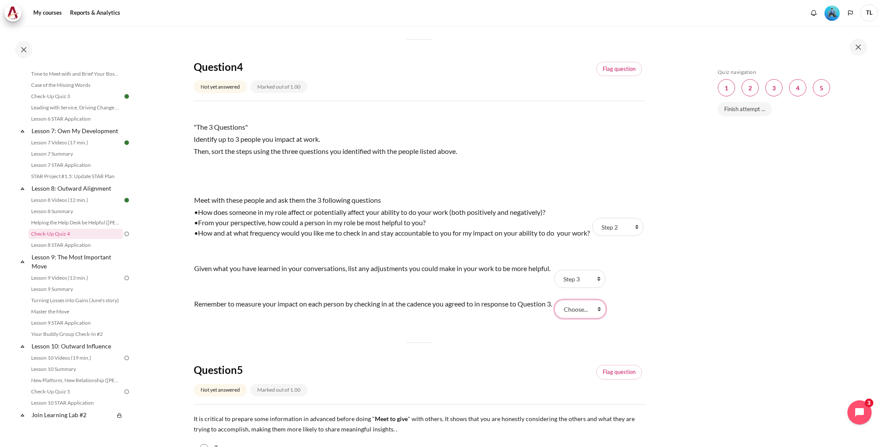
click at [603, 318] on select "Choose... Step 2 Step 1 Step 3" at bounding box center [580, 309] width 51 height 18
select select "2"
click at [560, 310] on select "Choose... Step 2 Step 1 Step 3" at bounding box center [580, 309] width 51 height 18
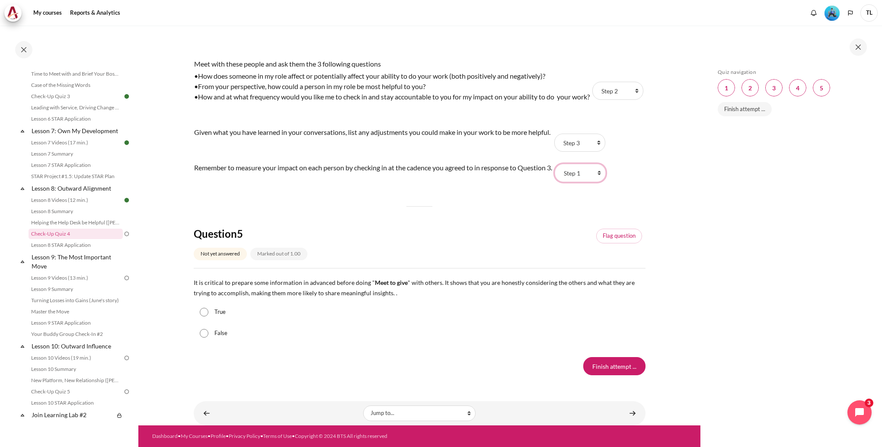
scroll to position [751, 0]
click at [202, 337] on input "False" at bounding box center [204, 333] width 9 height 9
radio input "true"
click at [201, 313] on input "True" at bounding box center [204, 312] width 9 height 9
radio input "true"
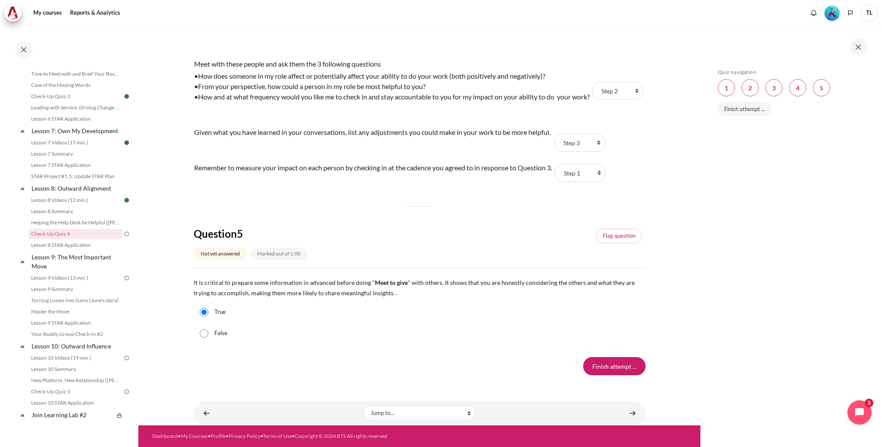
click at [204, 336] on input "False" at bounding box center [204, 333] width 9 height 9
radio input "true"
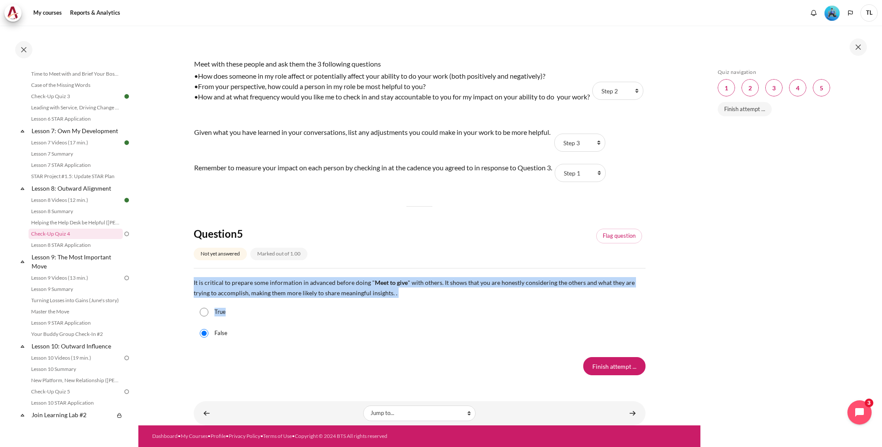
drag, startPoint x: 192, startPoint y: 281, endPoint x: 423, endPoint y: 300, distance: 232.0
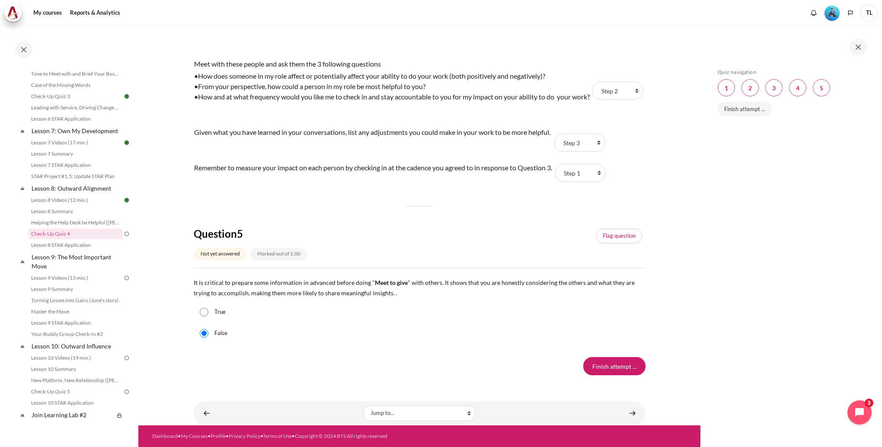
click at [603, 372] on input "Finish attempt ..." at bounding box center [614, 366] width 62 height 18
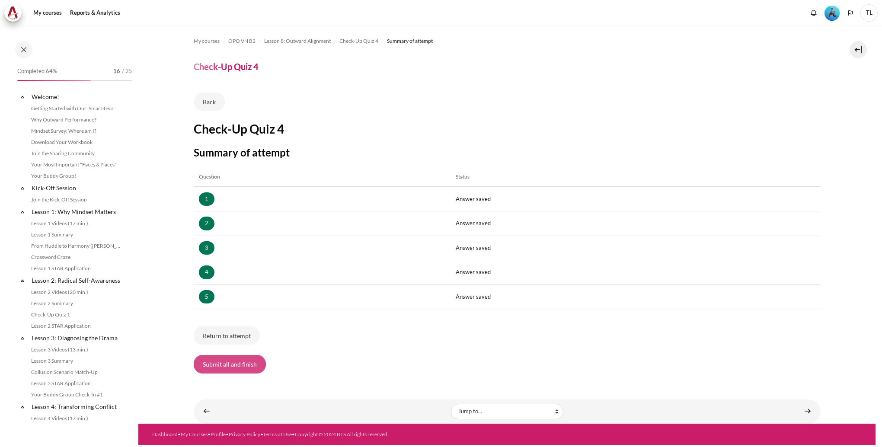
scroll to position [546, 0]
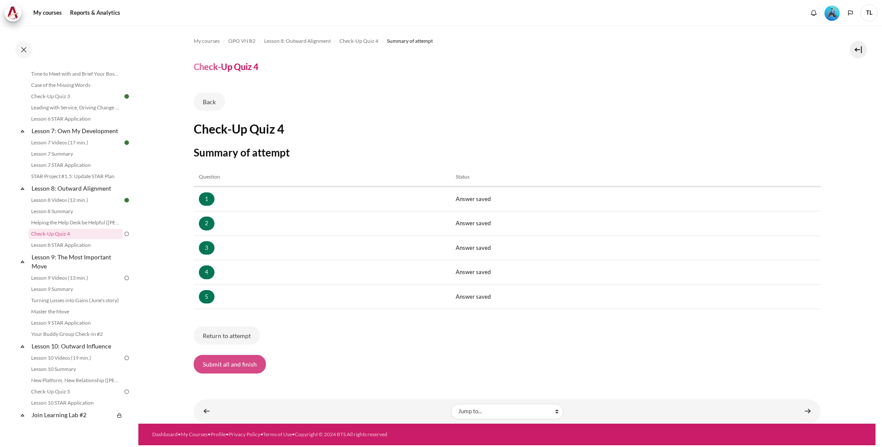
click at [250, 363] on button "Submit all and finish" at bounding box center [230, 364] width 72 height 18
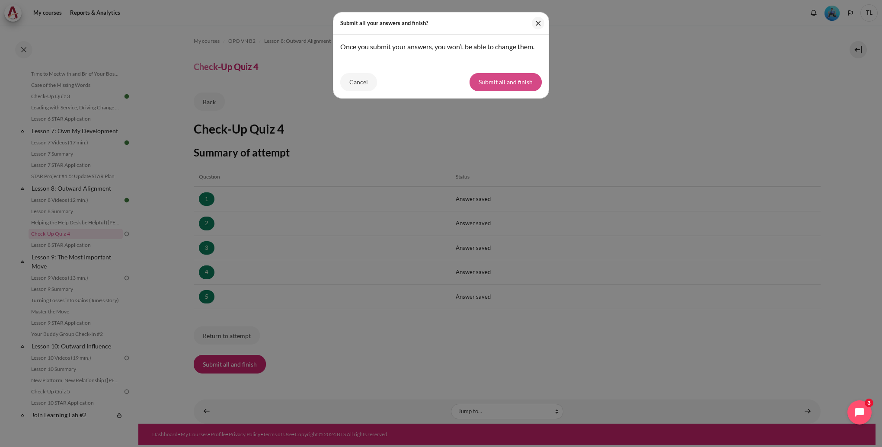
click at [493, 84] on button "Submit all and finish" at bounding box center [505, 82] width 72 height 18
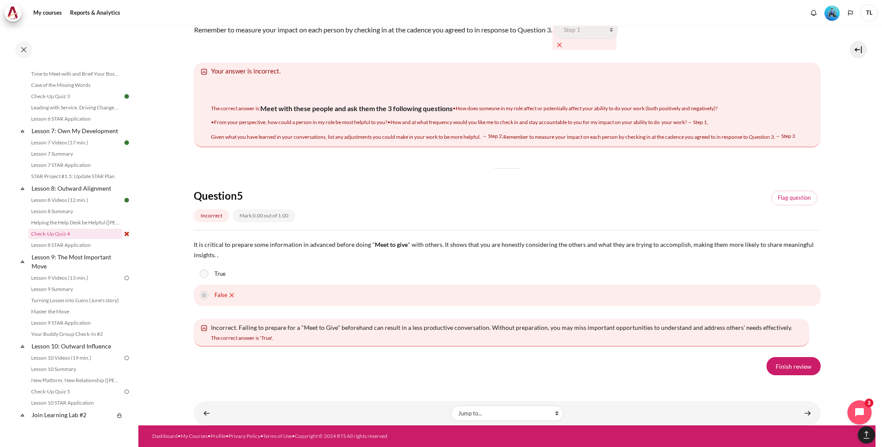
scroll to position [1443, 0]
click at [773, 363] on link "Finish review" at bounding box center [793, 366] width 54 height 18
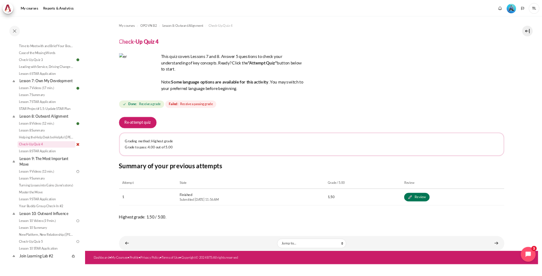
scroll to position [546, 0]
